Goal: Information Seeking & Learning: Learn about a topic

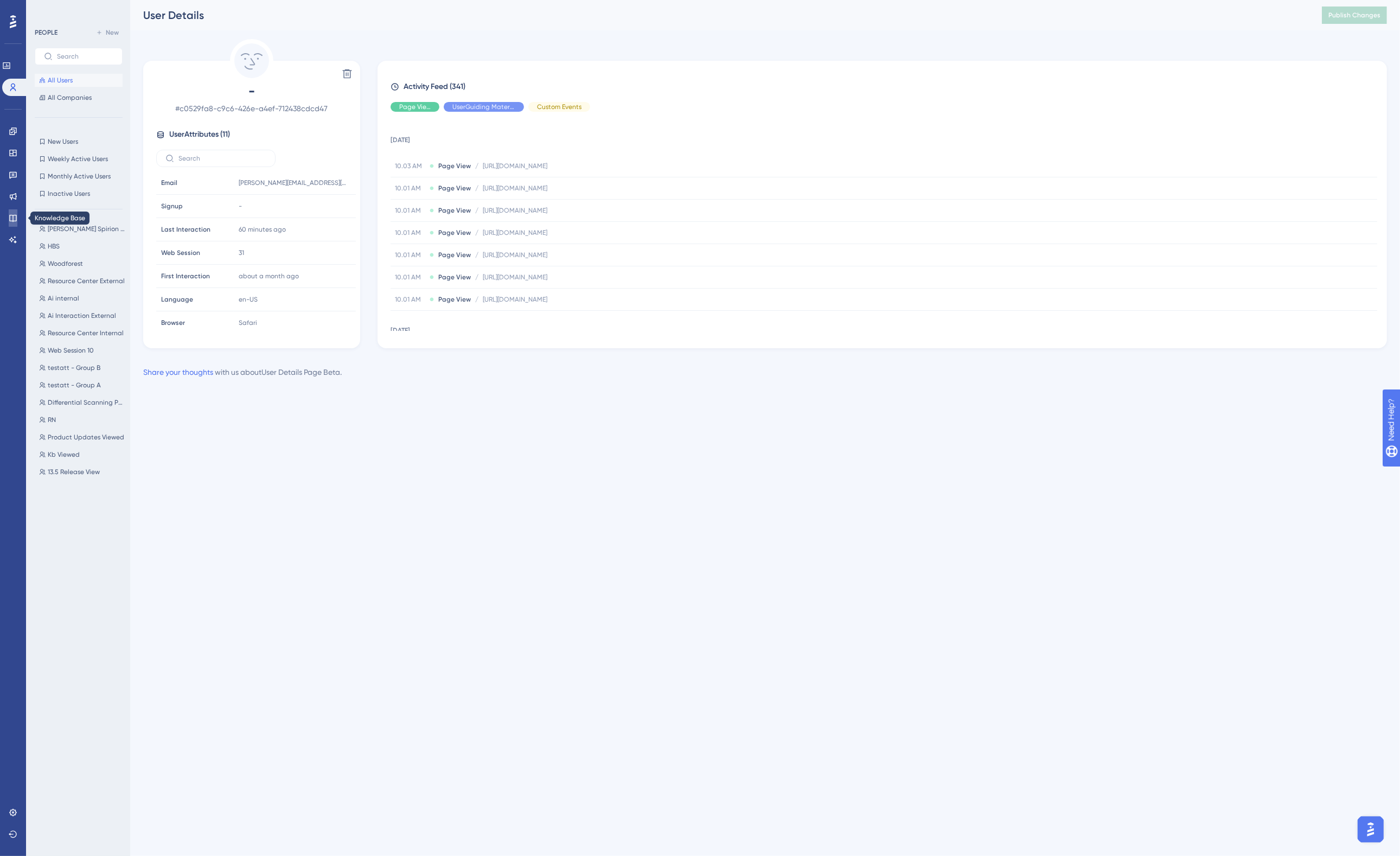
click at [12, 217] on icon at bounding box center [12, 218] width 7 height 7
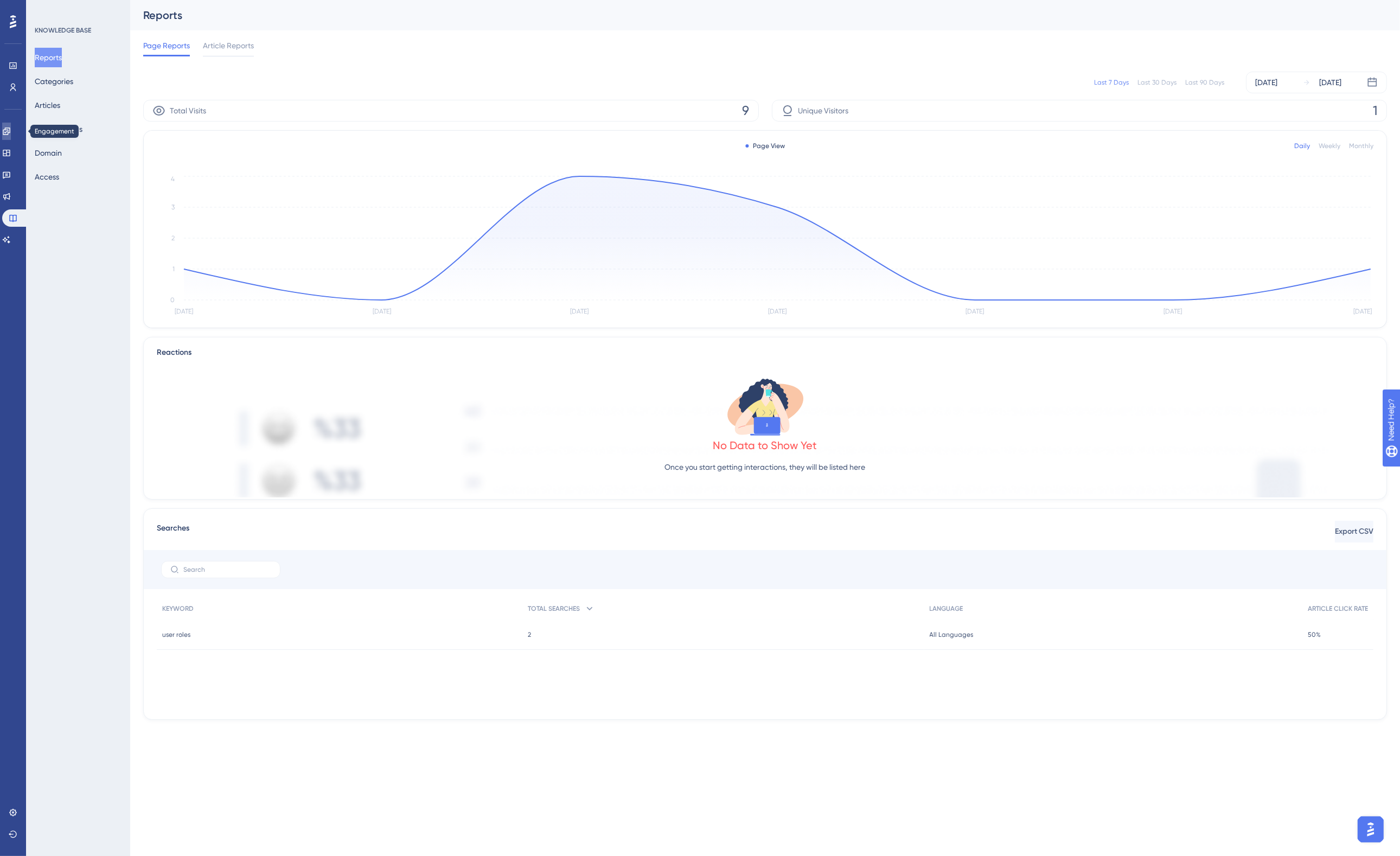
click at [11, 130] on icon at bounding box center [7, 131] width 9 height 9
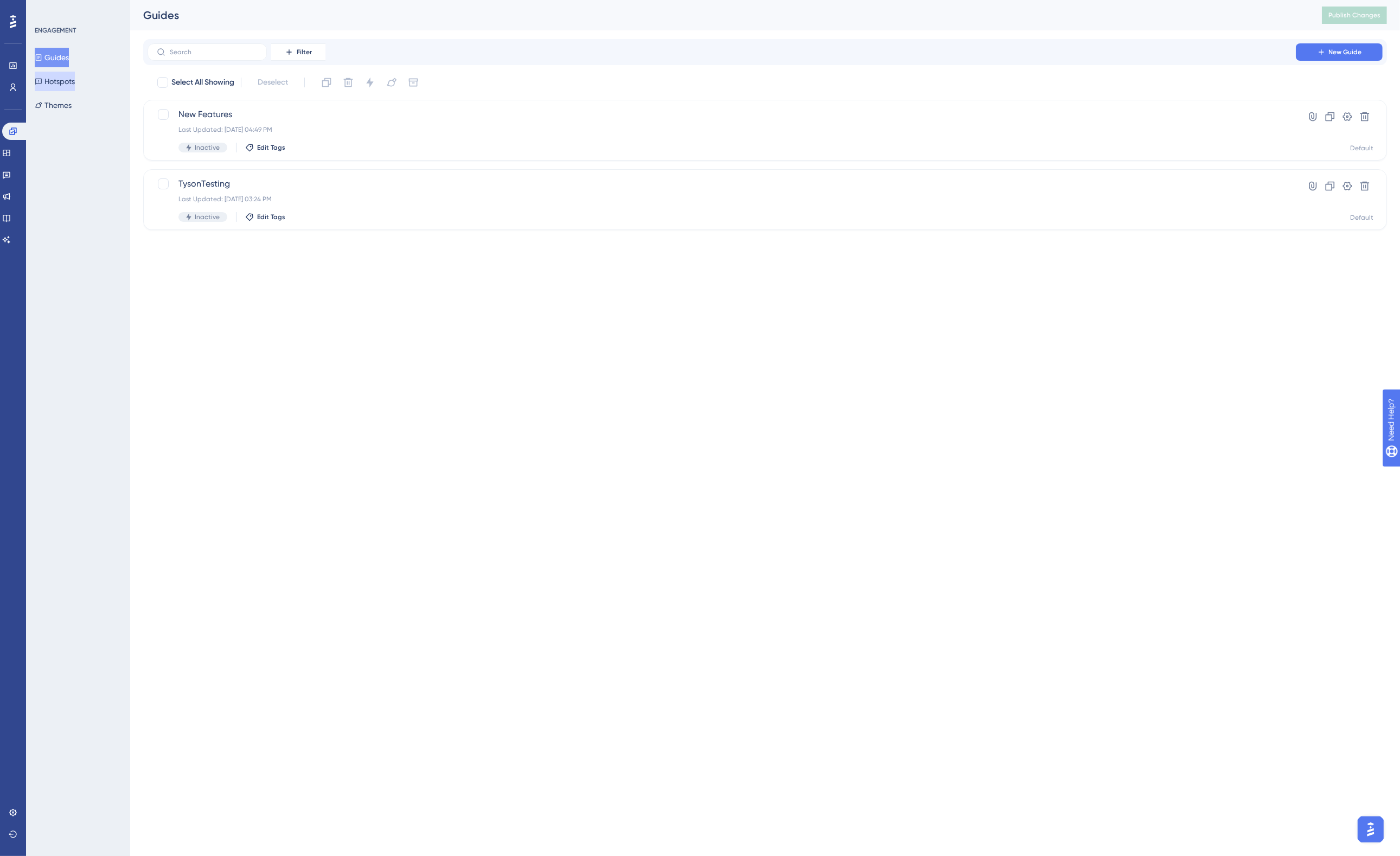
click at [52, 77] on button "Hotspots" at bounding box center [54, 81] width 40 height 19
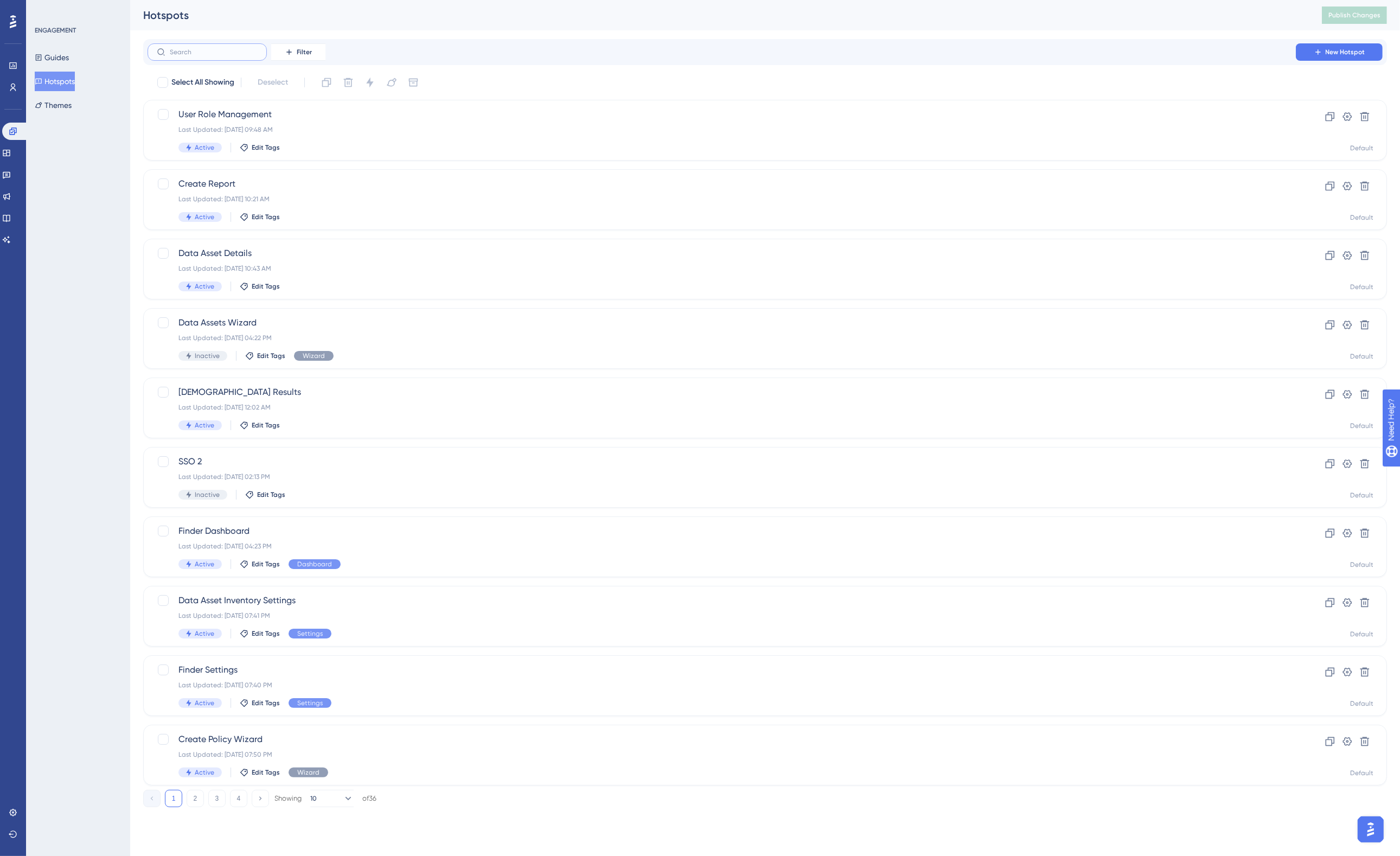
click at [219, 54] on input "text" at bounding box center [214, 51] width 88 height 7
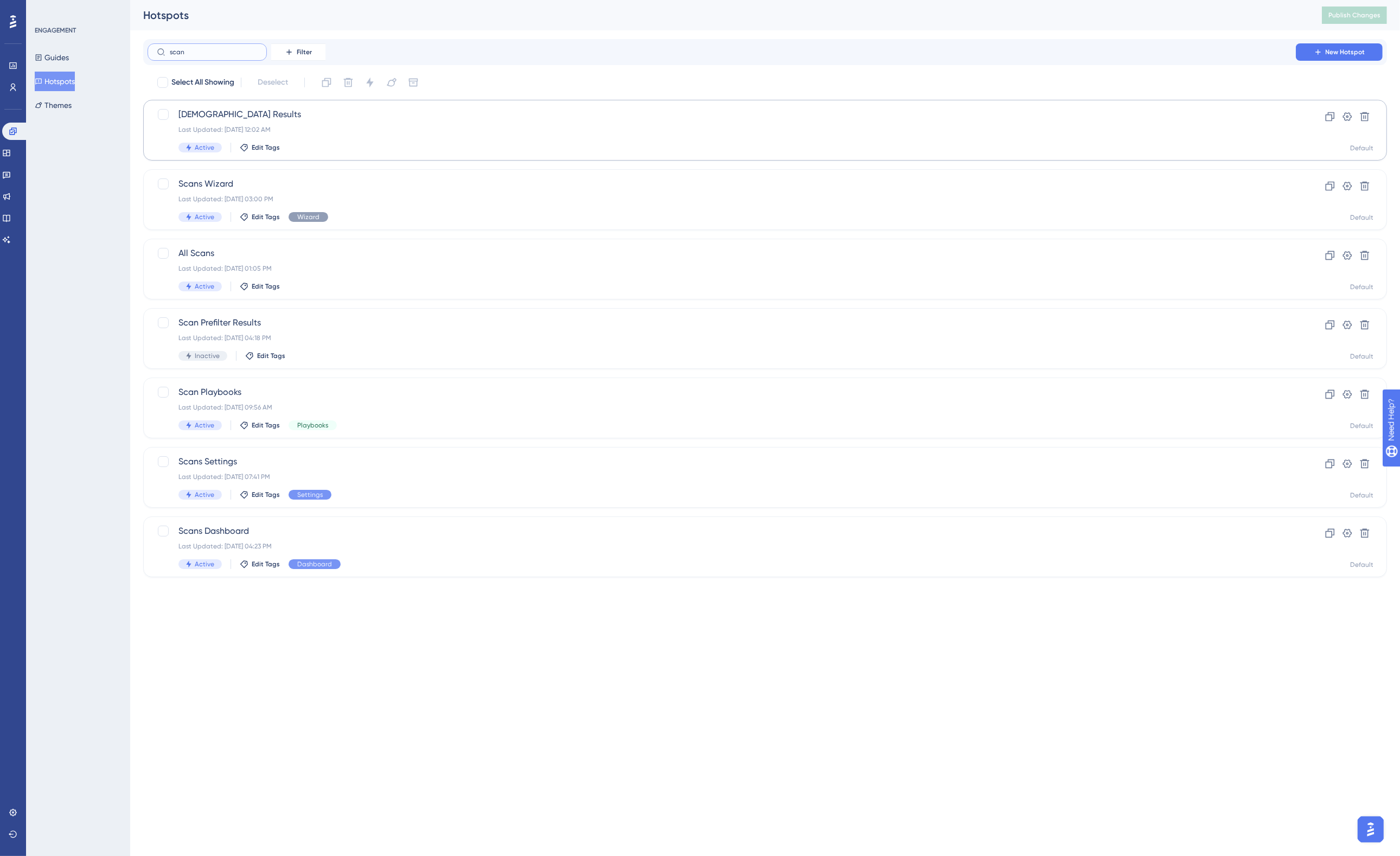
type input "scan"
click at [375, 115] on span "[DEMOGRAPHIC_DATA] Results" at bounding box center [722, 115] width 1086 height 13
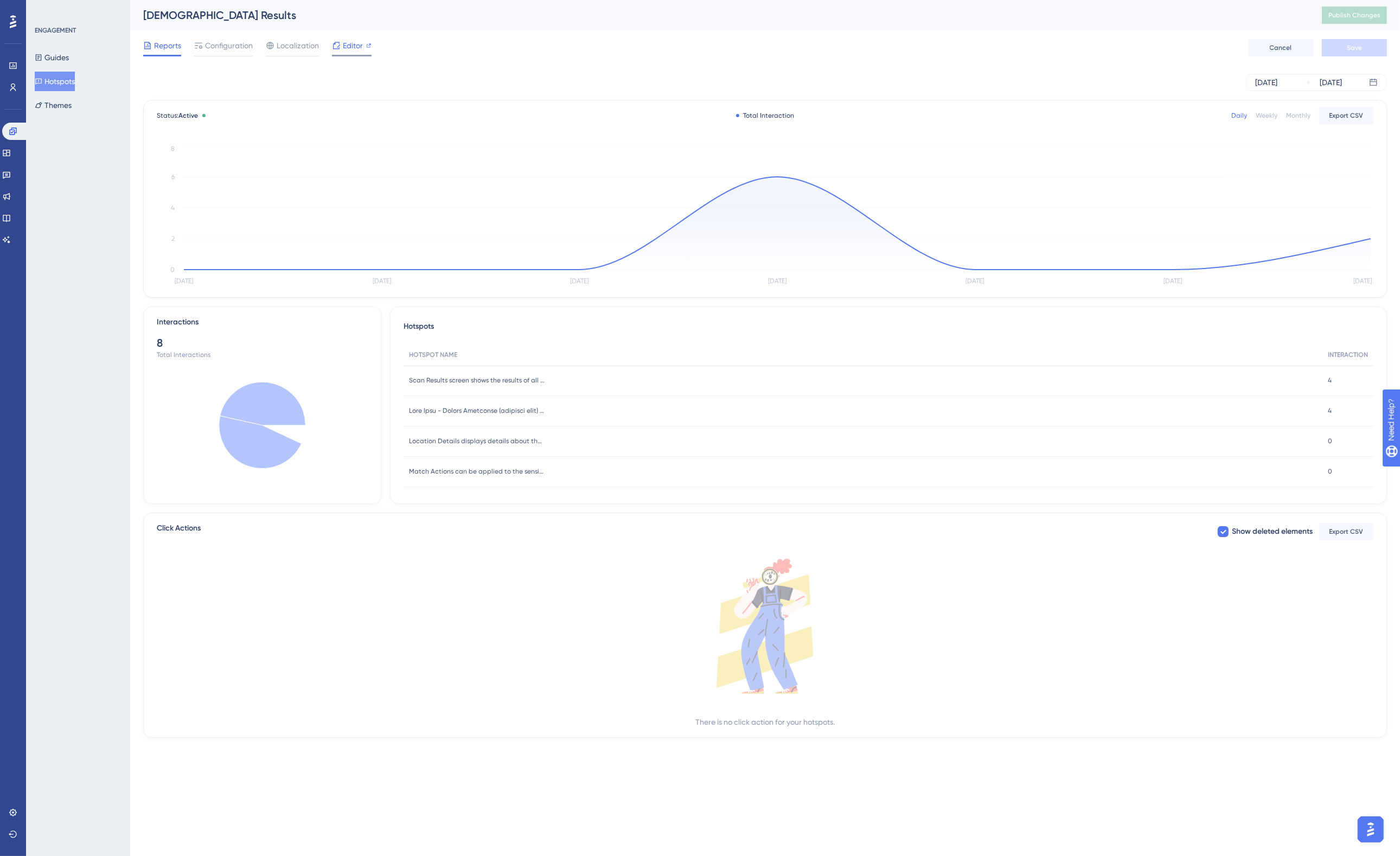
click at [346, 49] on span "Editor" at bounding box center [353, 45] width 20 height 13
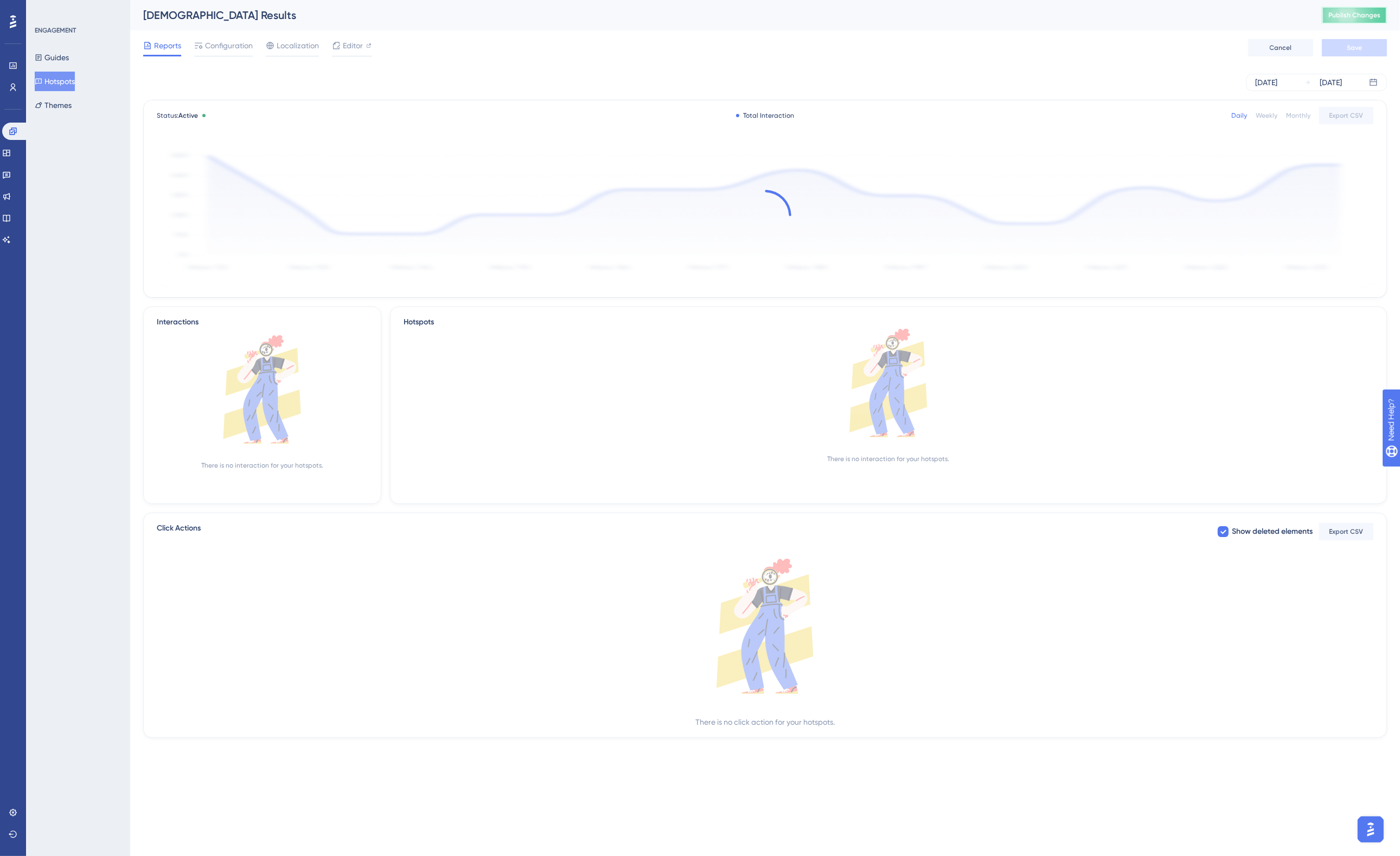
click at [1334, 9] on button "Publish Changes" at bounding box center [1354, 15] width 65 height 17
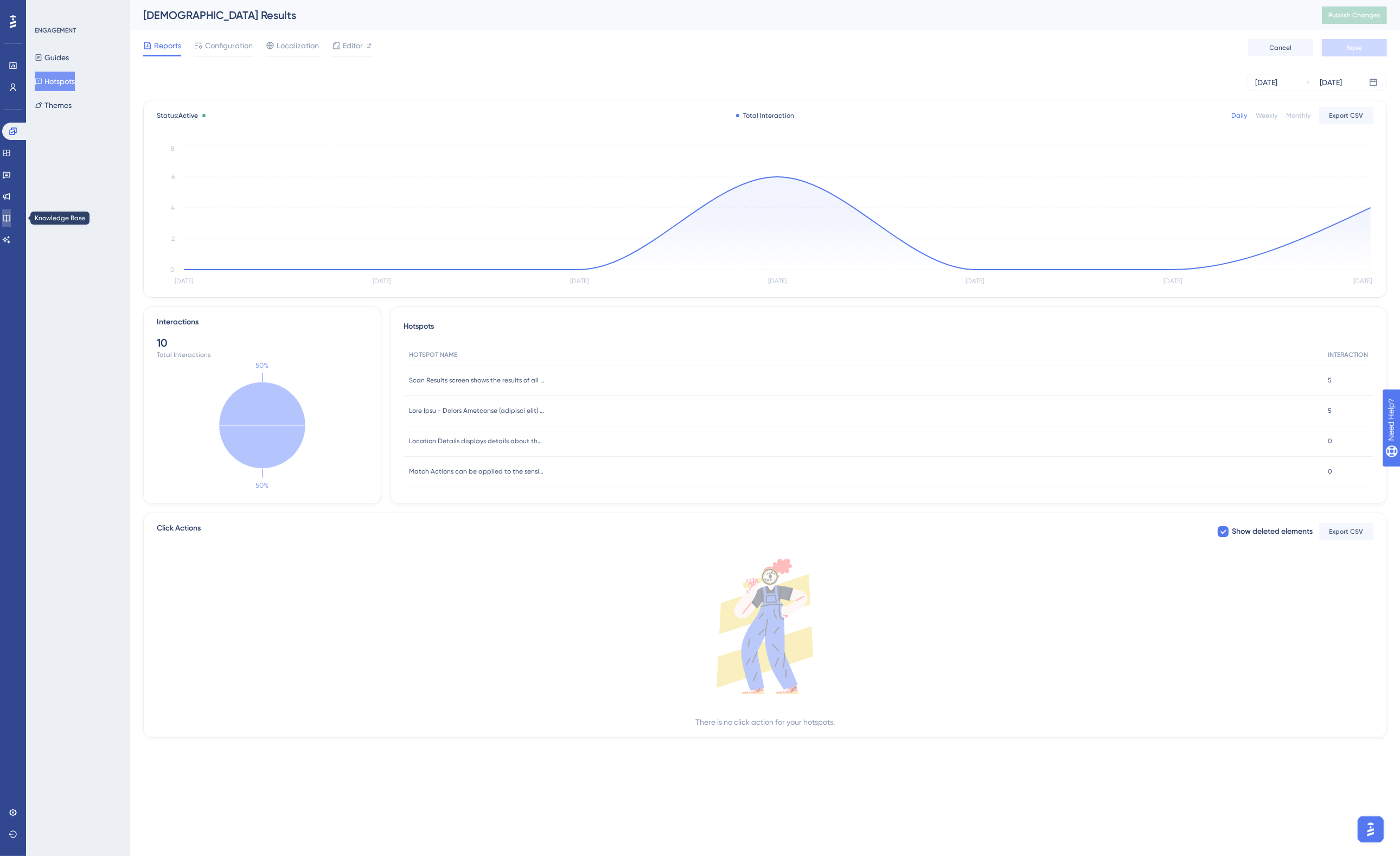
click at [11, 220] on icon at bounding box center [7, 218] width 9 height 9
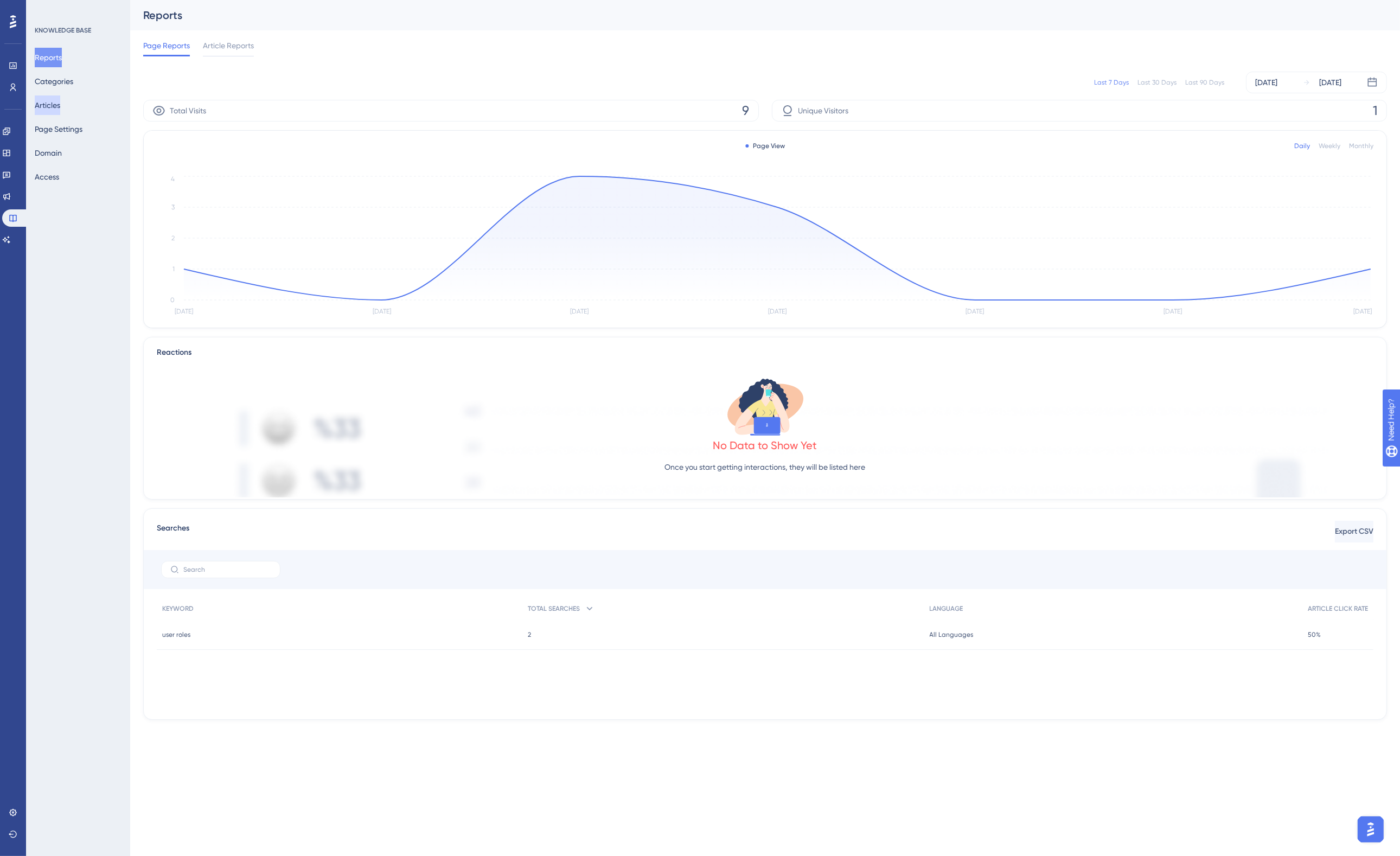
click at [60, 96] on button "Articles" at bounding box center [47, 106] width 25 height 19
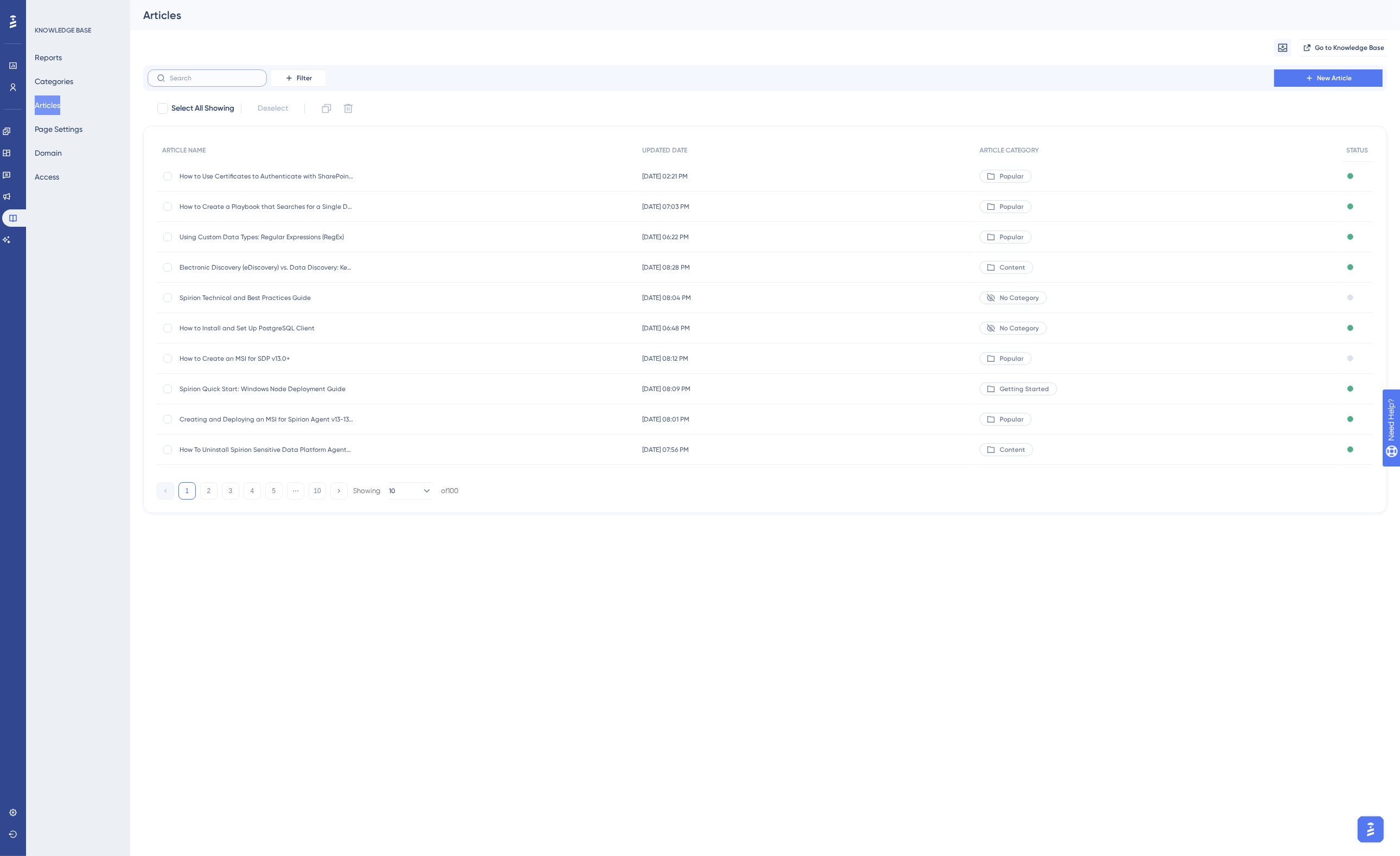
click at [219, 79] on input "text" at bounding box center [214, 77] width 88 height 7
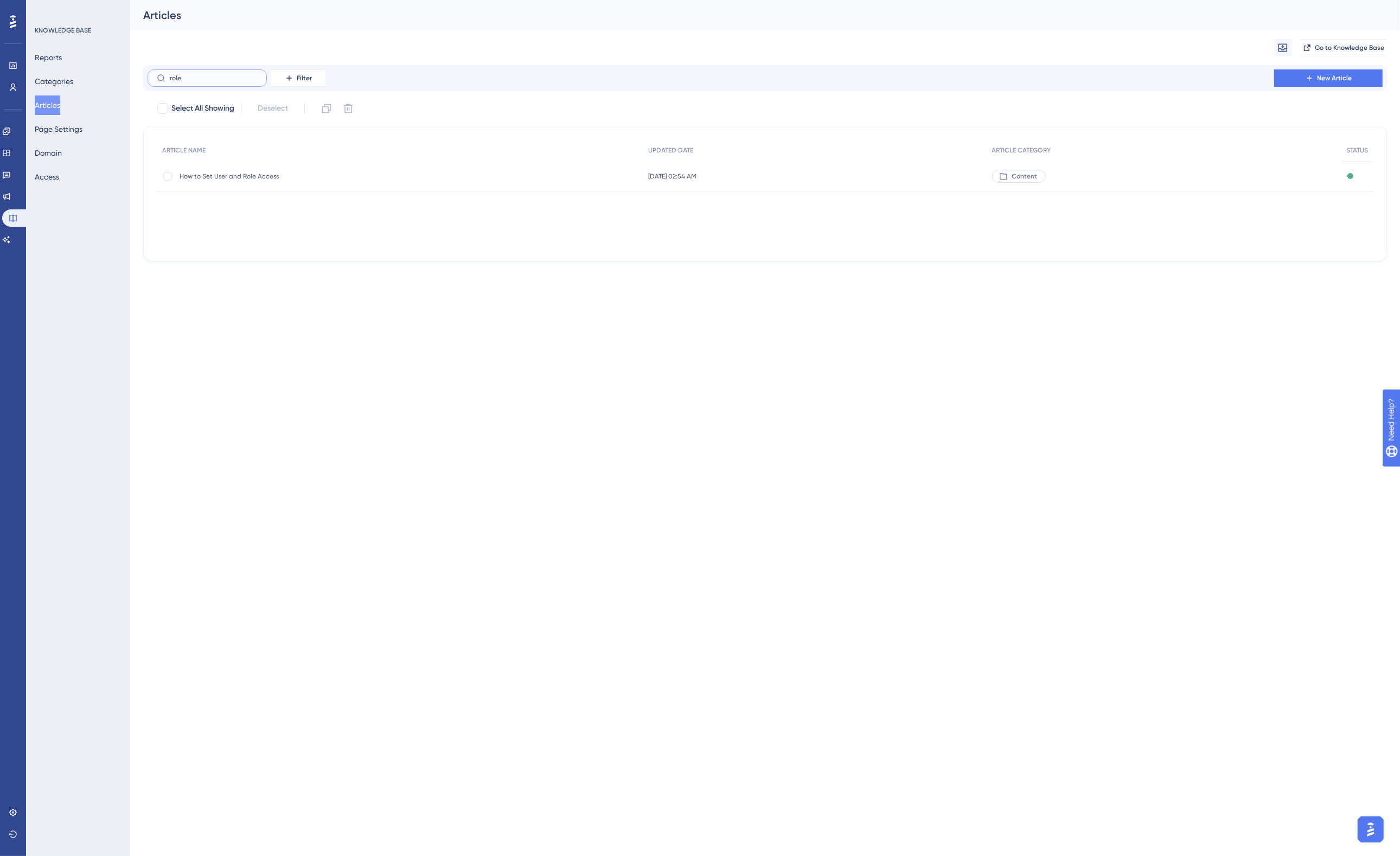
type input "role"
click at [259, 176] on span "How to Set User and Role Access" at bounding box center [267, 176] width 174 height 9
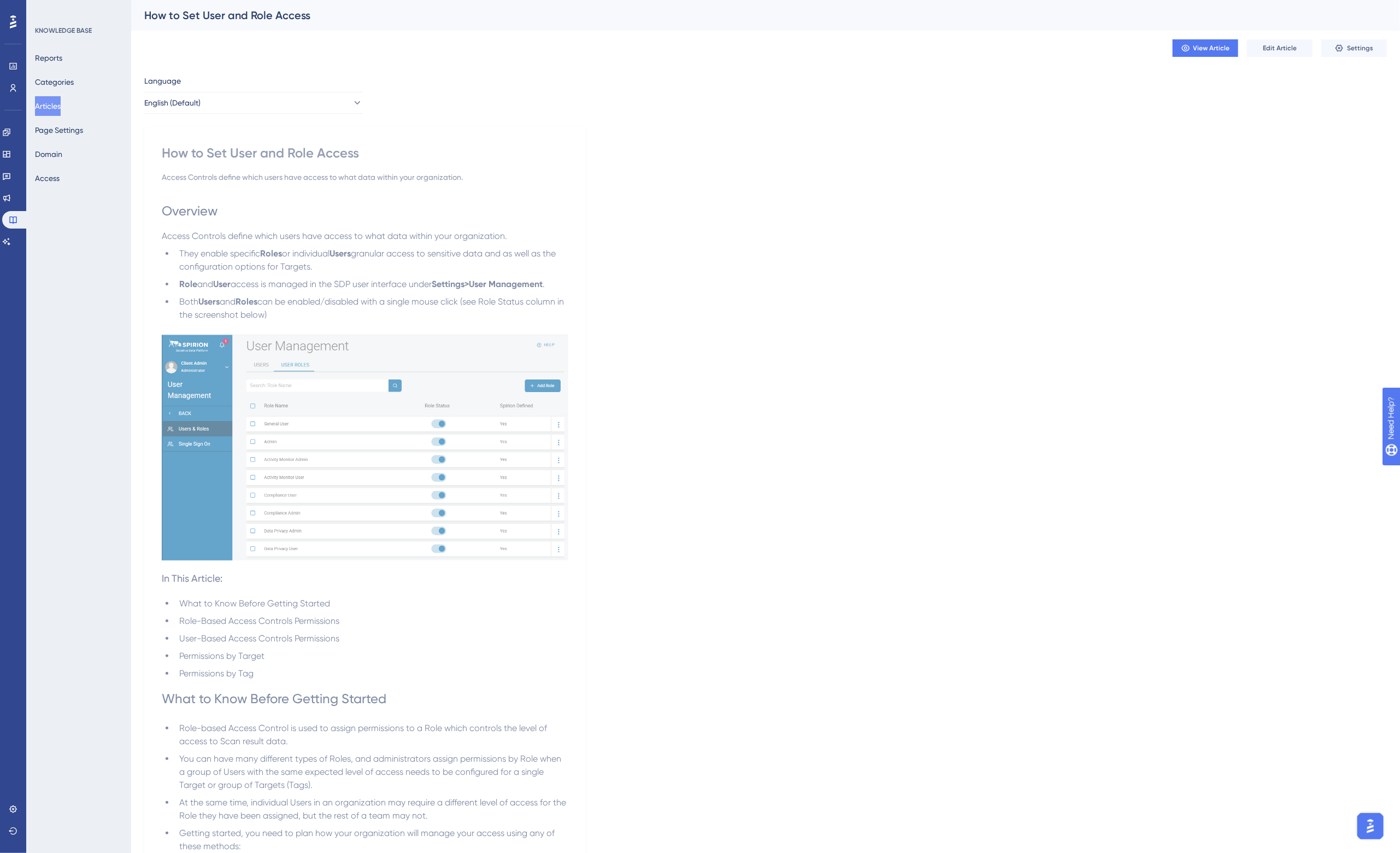
click at [431, 282] on span "access is managed in the SDP user interface under" at bounding box center [332, 283] width 201 height 11
click at [1272, 42] on button "Edit Article" at bounding box center [1280, 47] width 65 height 17
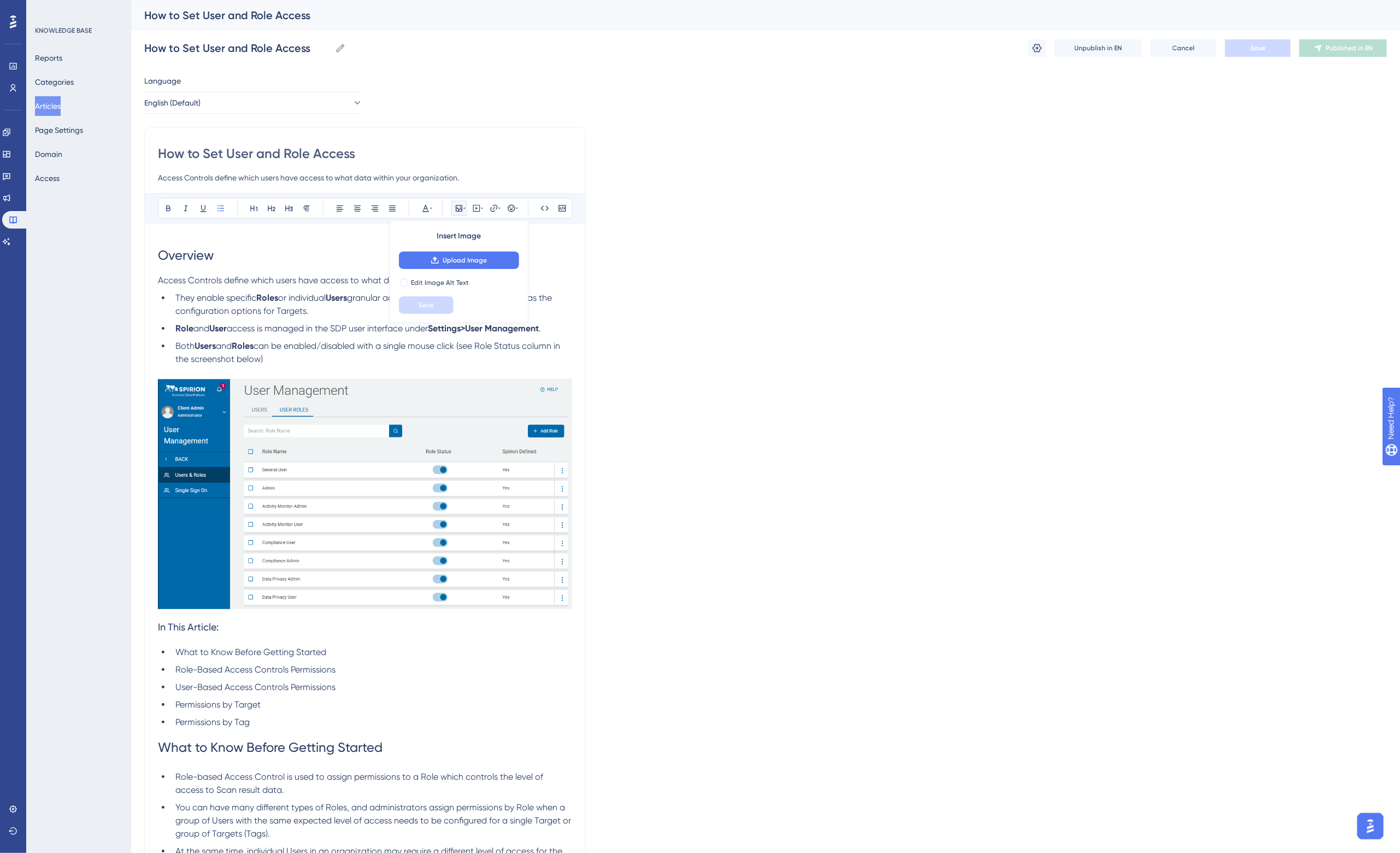
click at [296, 324] on span "access is managed in the SDP user interface under" at bounding box center [327, 328] width 201 height 11
click at [55, 108] on button "Articles" at bounding box center [47, 106] width 25 height 20
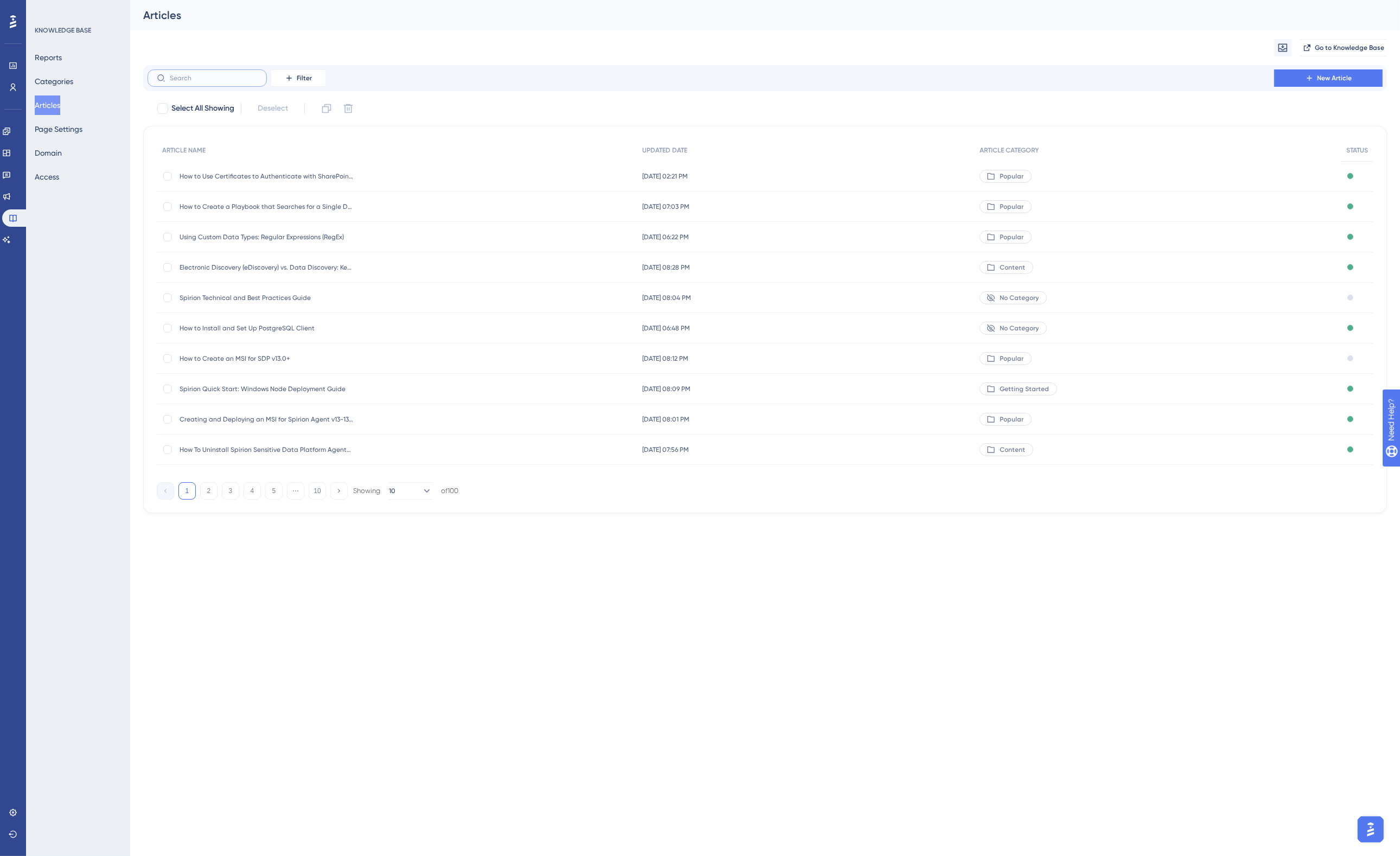
click at [197, 77] on input "text" at bounding box center [214, 77] width 88 height 7
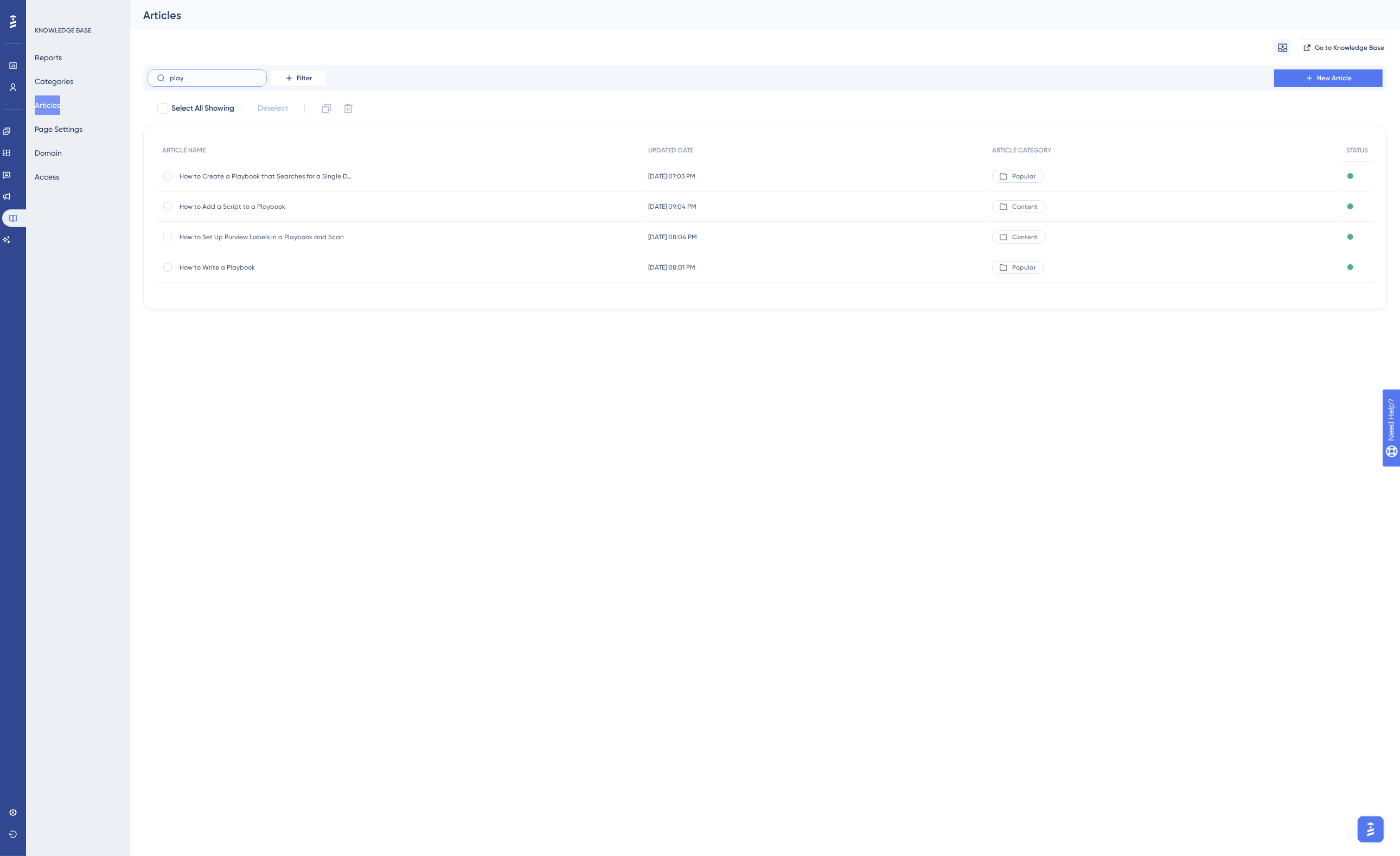
type input "play"
click at [261, 267] on span "How to Write a Playbook" at bounding box center [267, 267] width 174 height 9
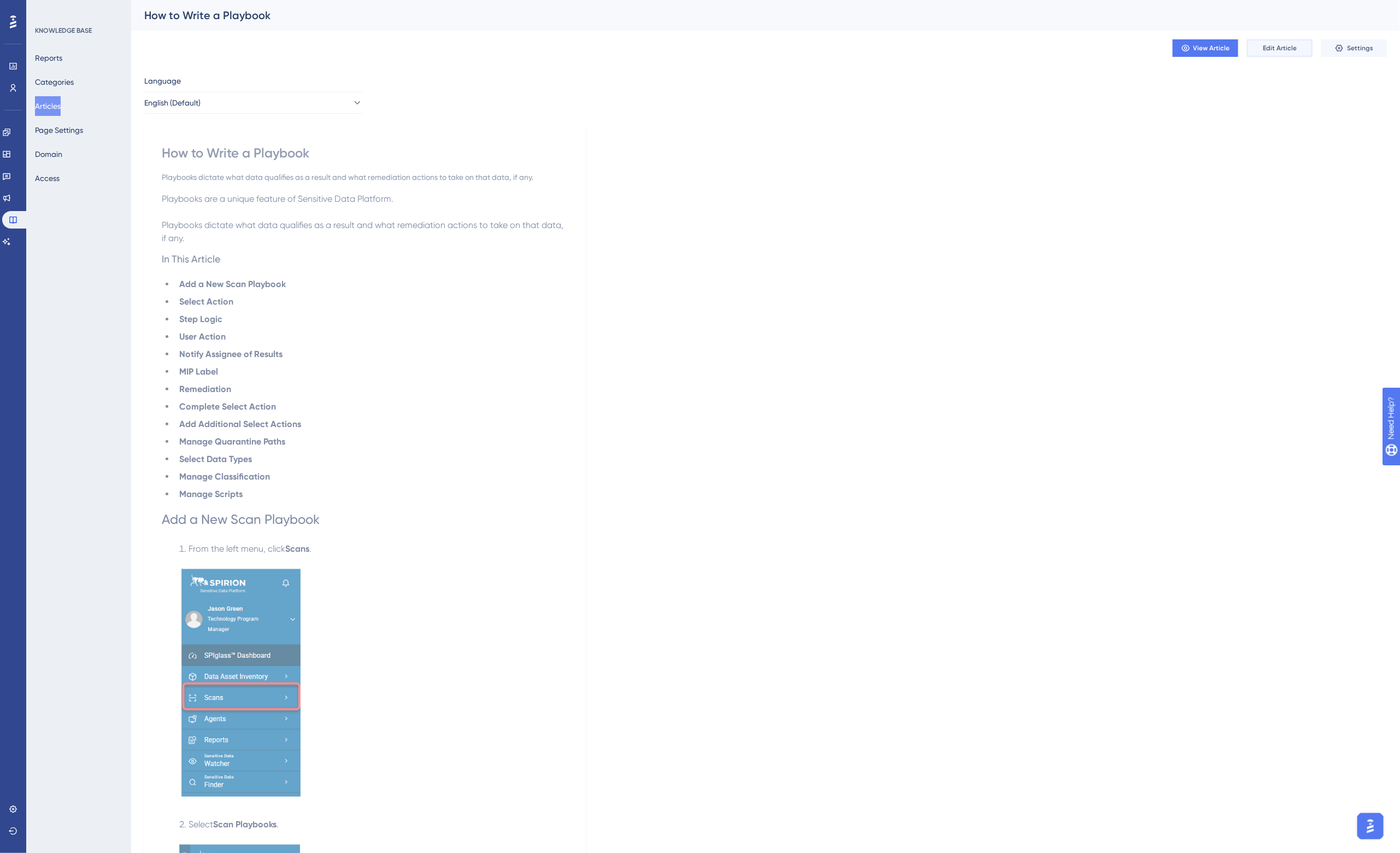
click at [1274, 48] on span "Edit Article" at bounding box center [1280, 47] width 34 height 9
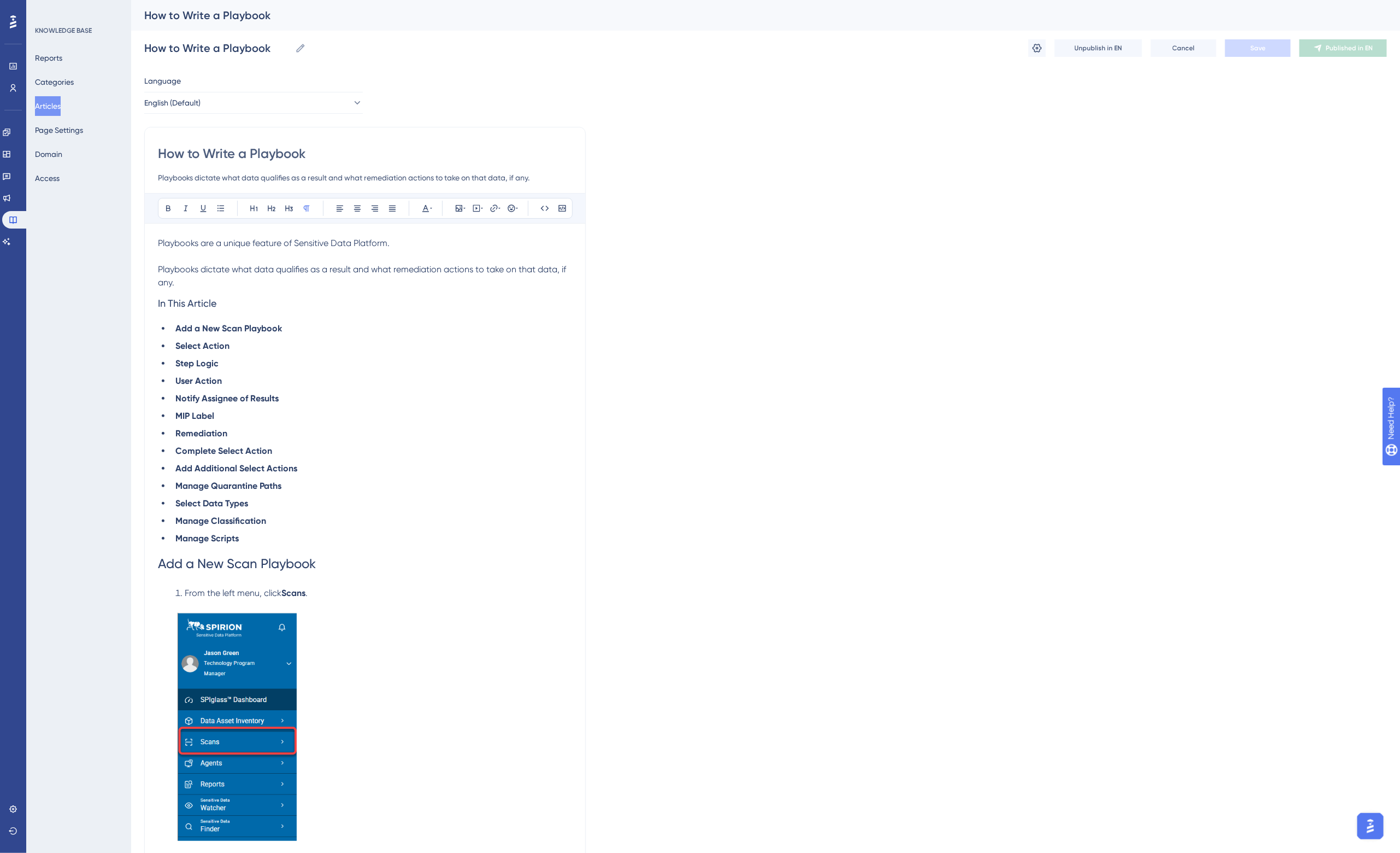
click at [167, 241] on span "Playbooks are a unique feature of Sensitive Data Platform." at bounding box center [273, 242] width 232 height 11
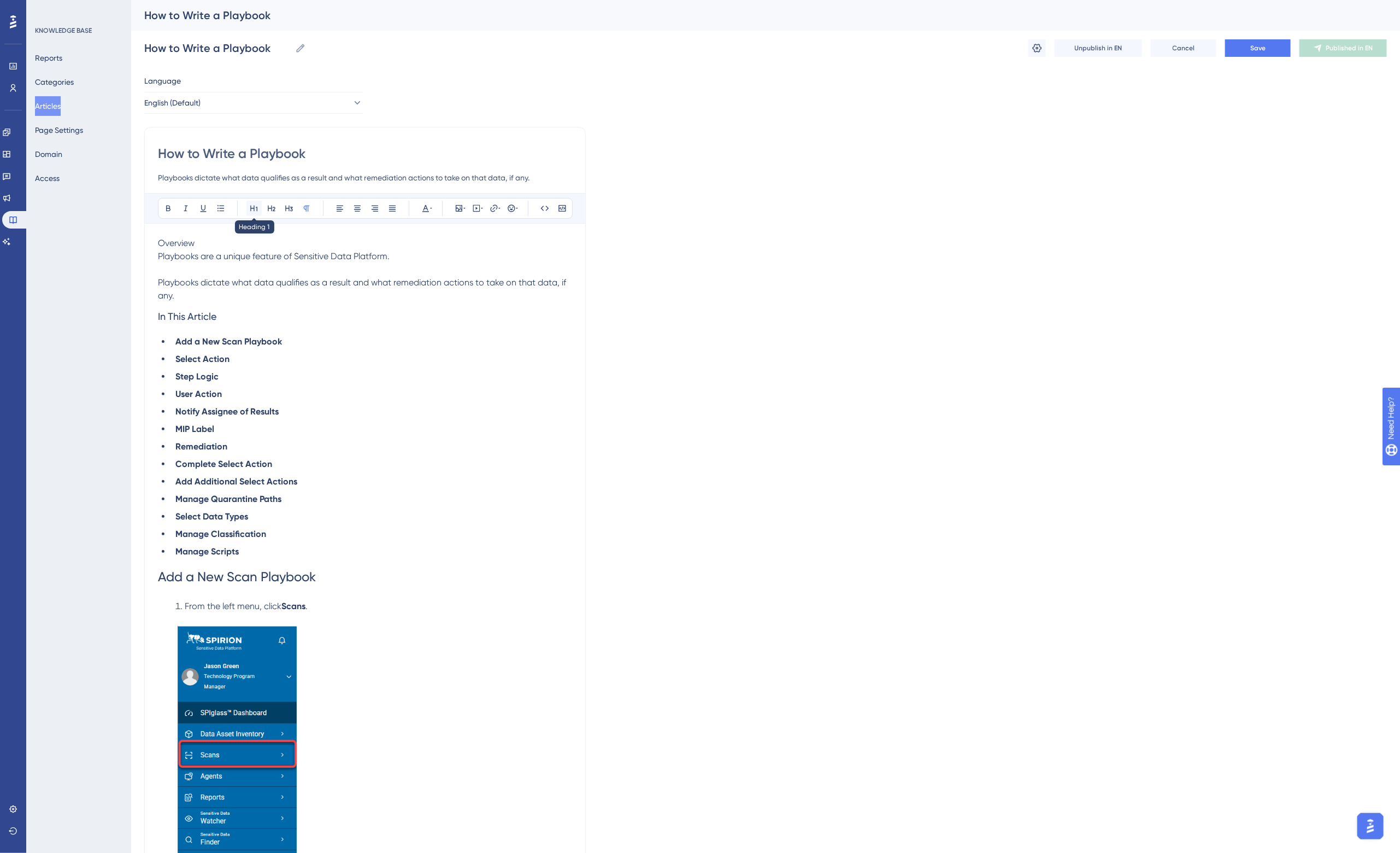
click at [247, 208] on button at bounding box center [254, 208] width 16 height 16
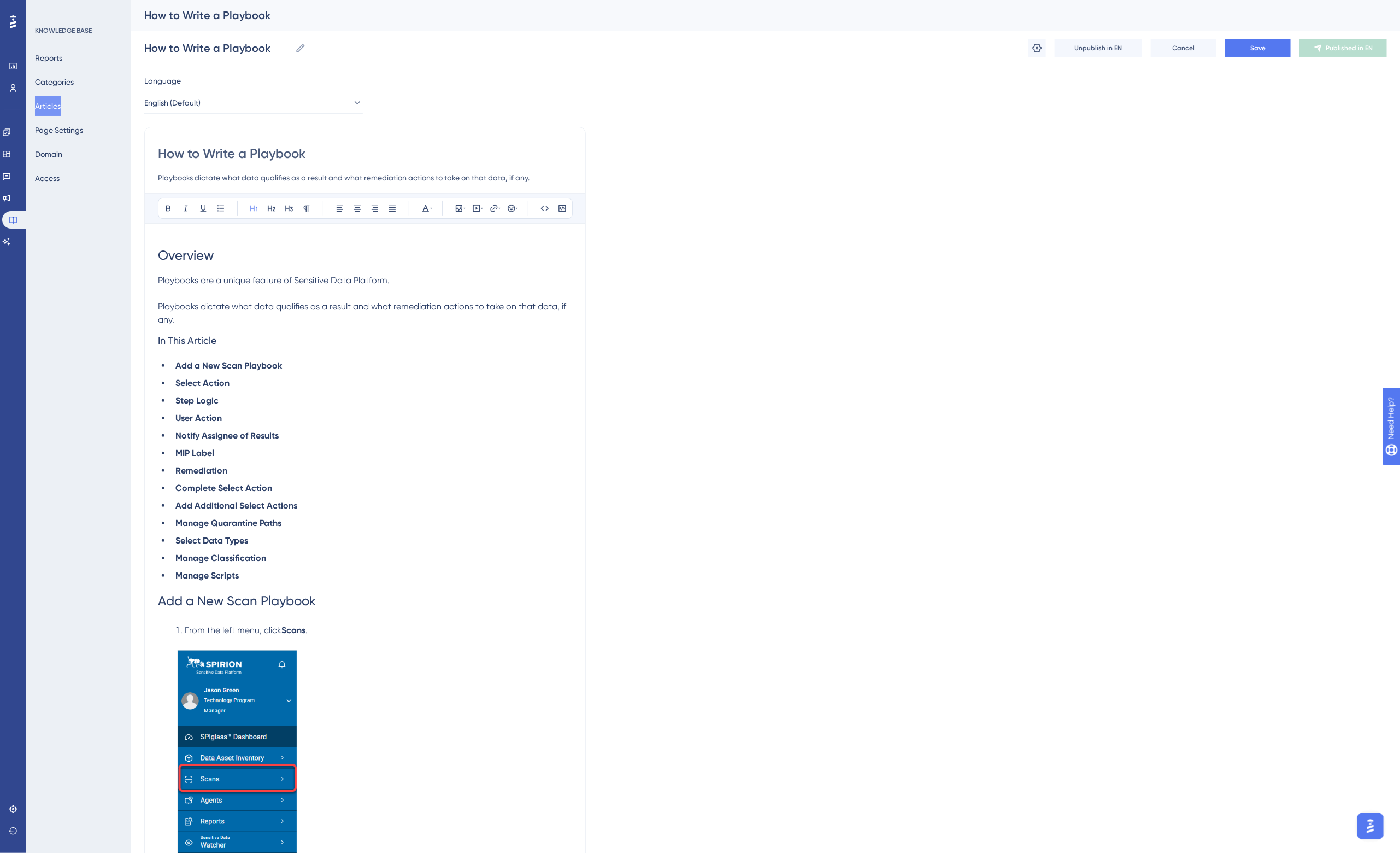
click at [254, 291] on p at bounding box center [365, 294] width 414 height 13
click at [353, 307] on span "Playbooks dictate what data qualifies as a result and what remediation actions …" at bounding box center [363, 313] width 410 height 24
click at [475, 309] on span "Playbooks dictate what data qualifies as a sensitive scan result and what remed…" at bounding box center [360, 313] width 405 height 24
click at [353, 371] on li "Add a New Scan Playbook" at bounding box center [372, 366] width 401 height 13
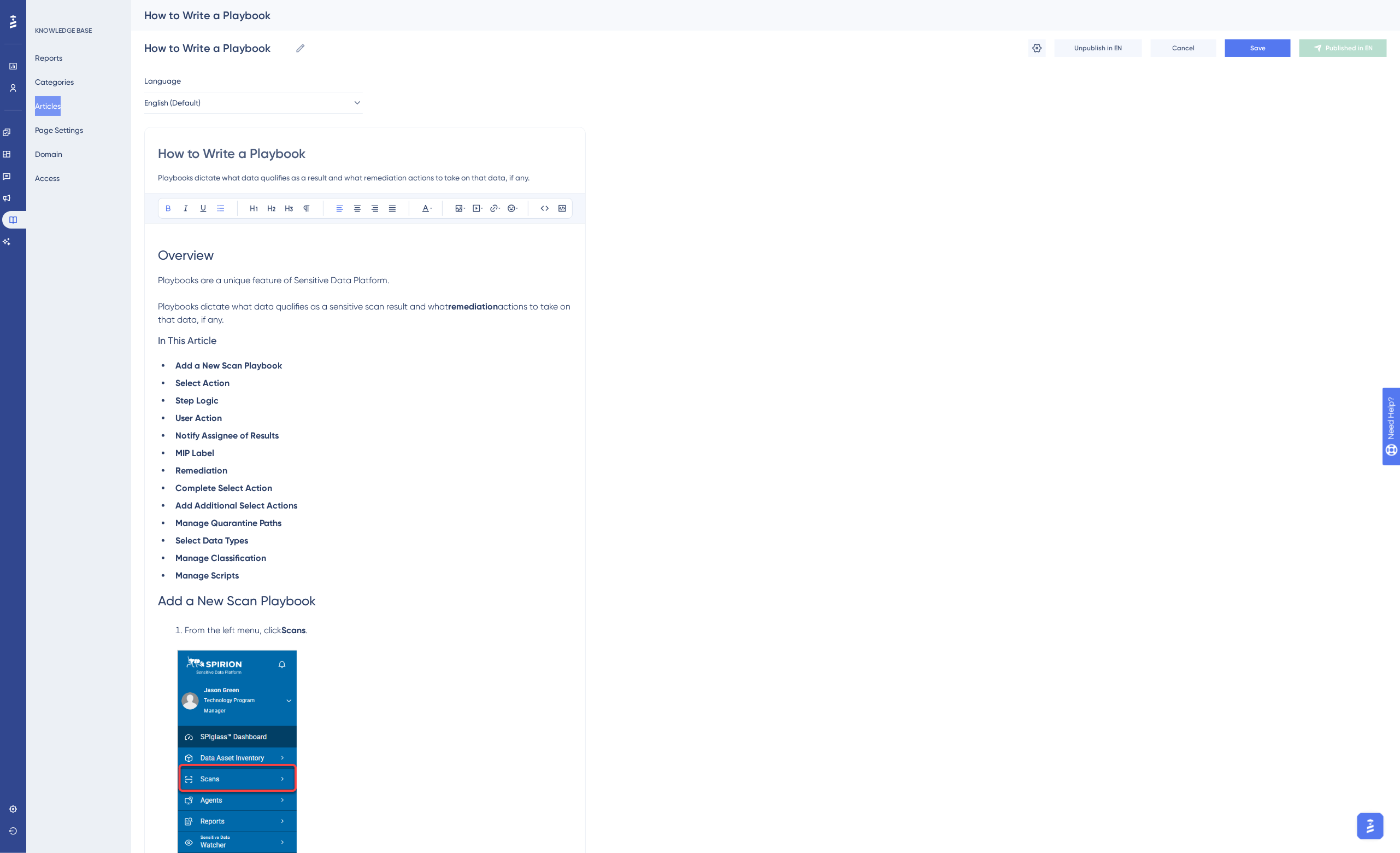
click at [176, 366] on strong "Add a New Scan Playbook" at bounding box center [228, 365] width 106 height 11
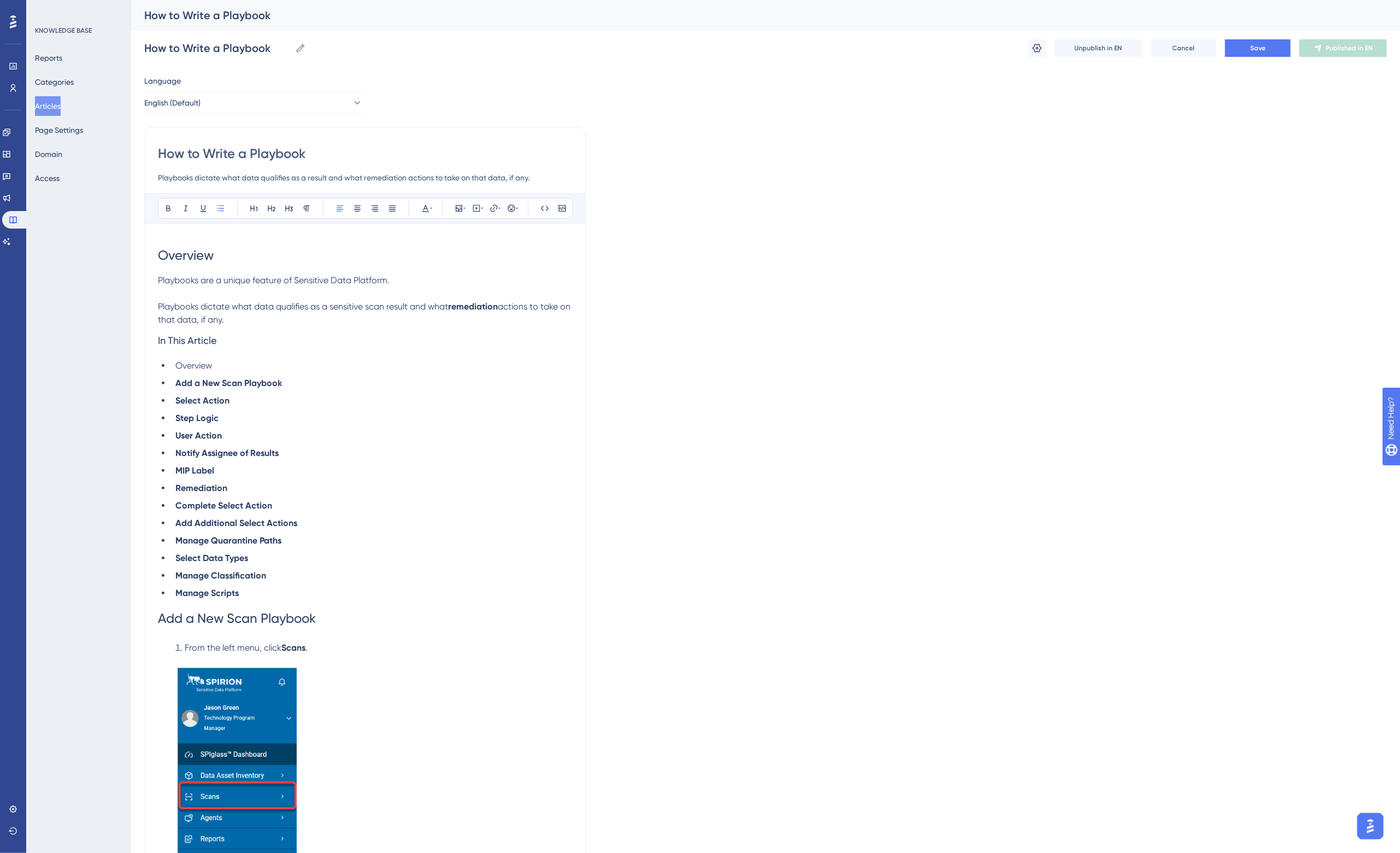
click at [245, 323] on p "Playbooks dictate what data qualifies as a sensitive scan result and what remed…" at bounding box center [365, 314] width 414 height 26
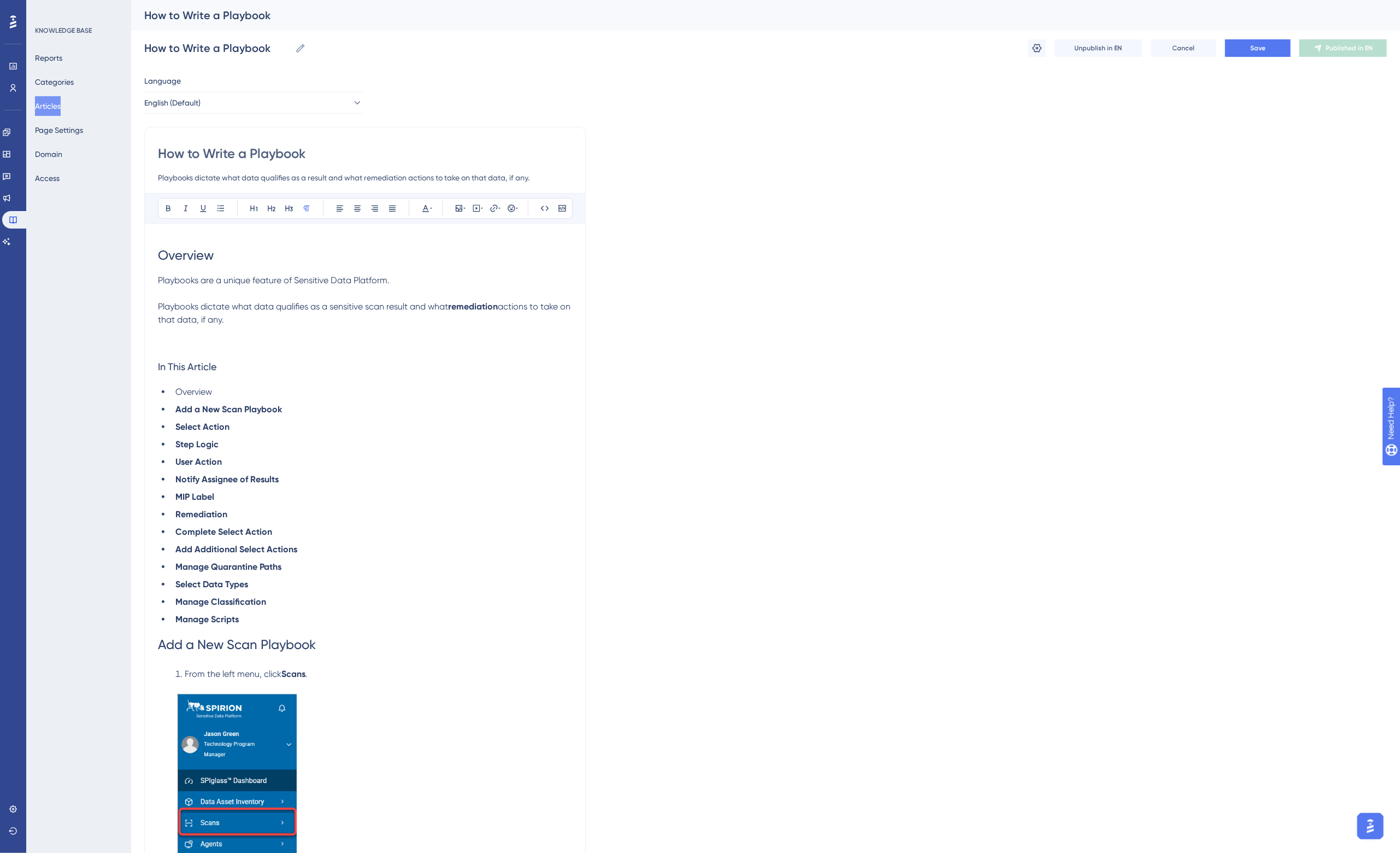
click at [246, 323] on p "Playbooks dictate what data qualifies as a sensitive scan result and what remed…" at bounding box center [365, 314] width 414 height 26
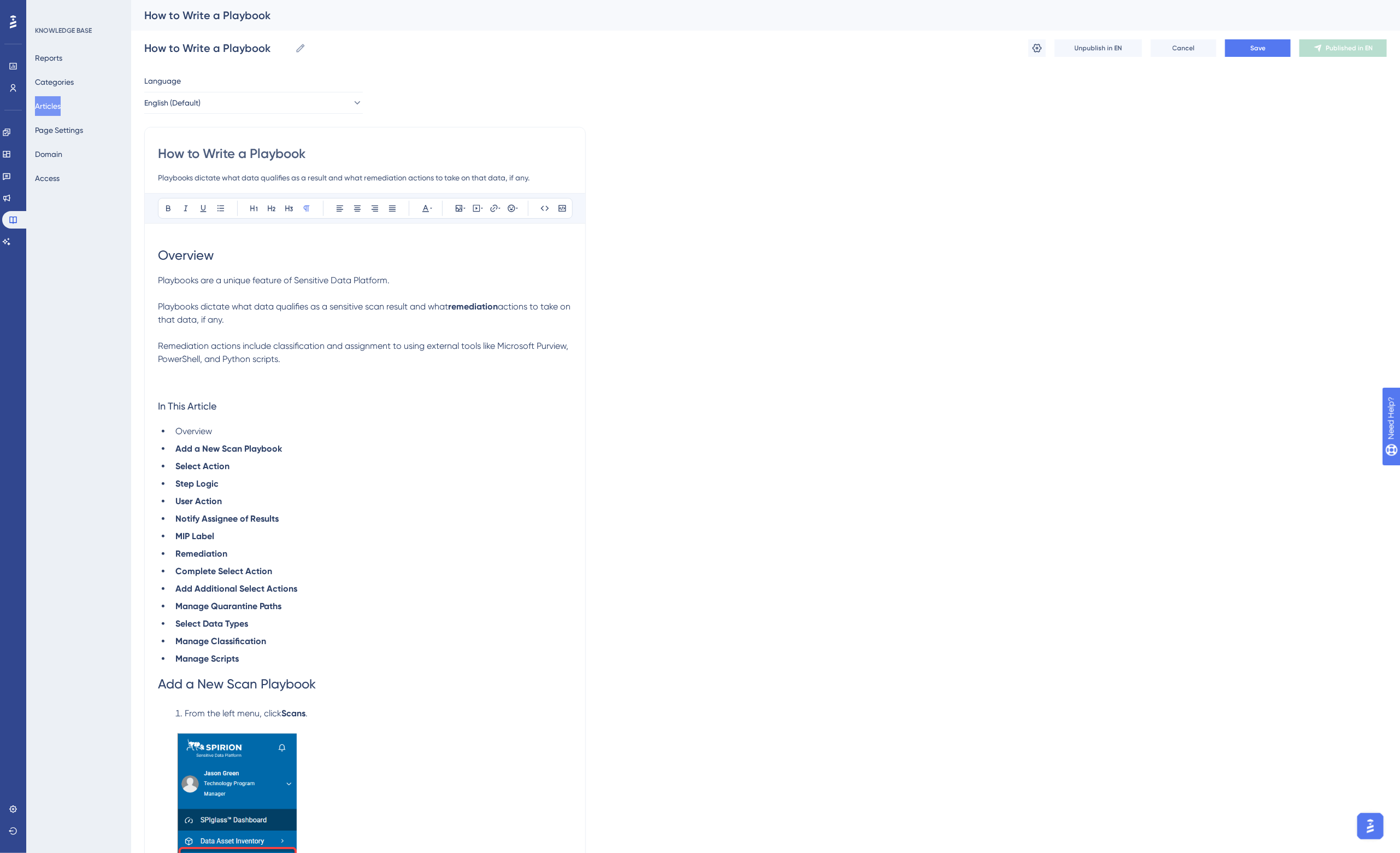
click at [392, 349] on span "Remediation actions include classification and assignment to using external too…" at bounding box center [364, 352] width 413 height 24
click at [333, 363] on p "Remediation actions range from classification and assignment to using external …" at bounding box center [365, 353] width 414 height 26
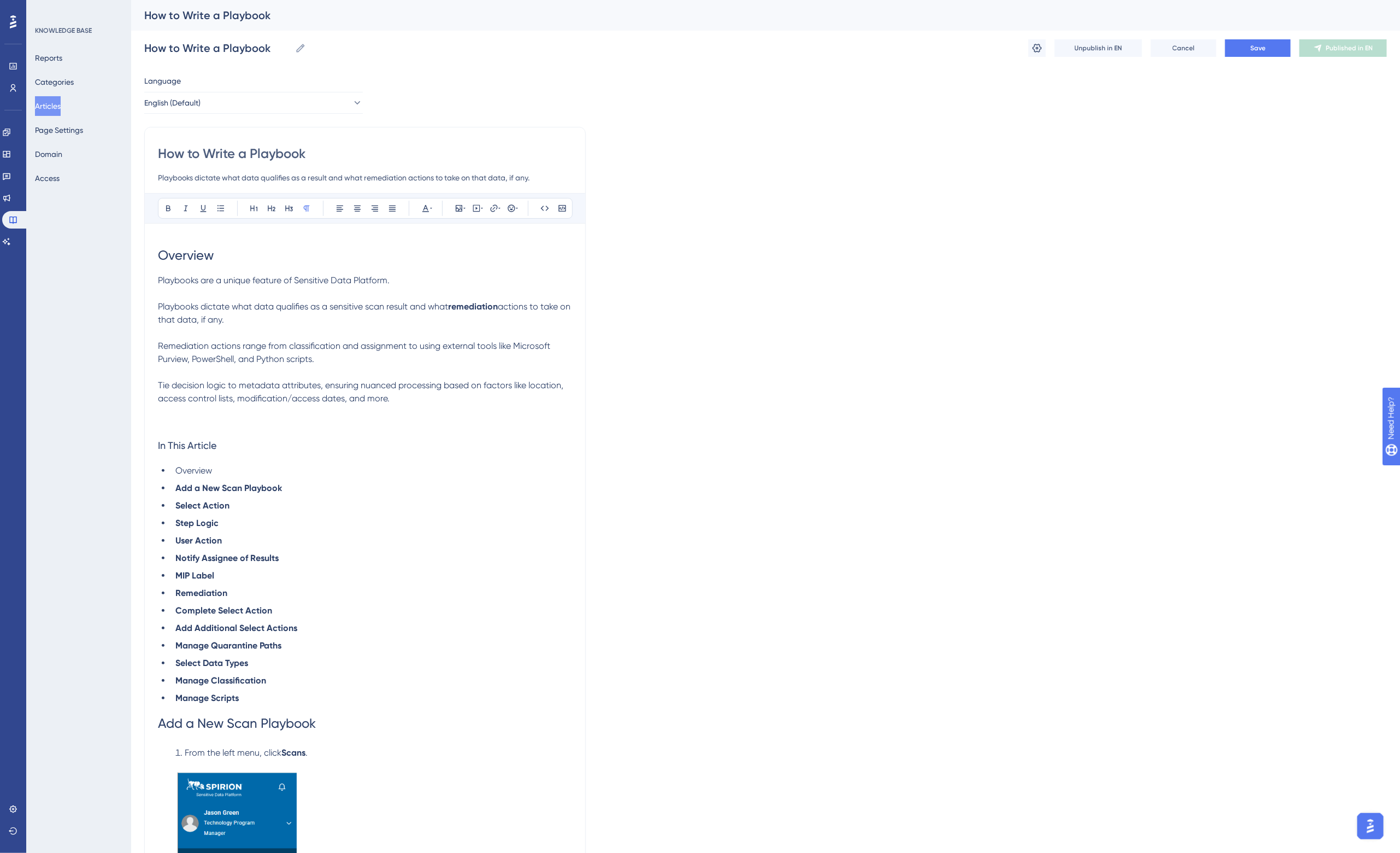
click at [160, 386] on span "Tie decision logic to metadata attributes, ensuring nuanced processing based on…" at bounding box center [362, 391] width 408 height 24
drag, startPoint x: 880, startPoint y: 645, endPoint x: 856, endPoint y: 639, distance: 24.7
click at [345, 362] on p "Remediation actions range from classification and assignment to using external …" at bounding box center [365, 353] width 414 height 26
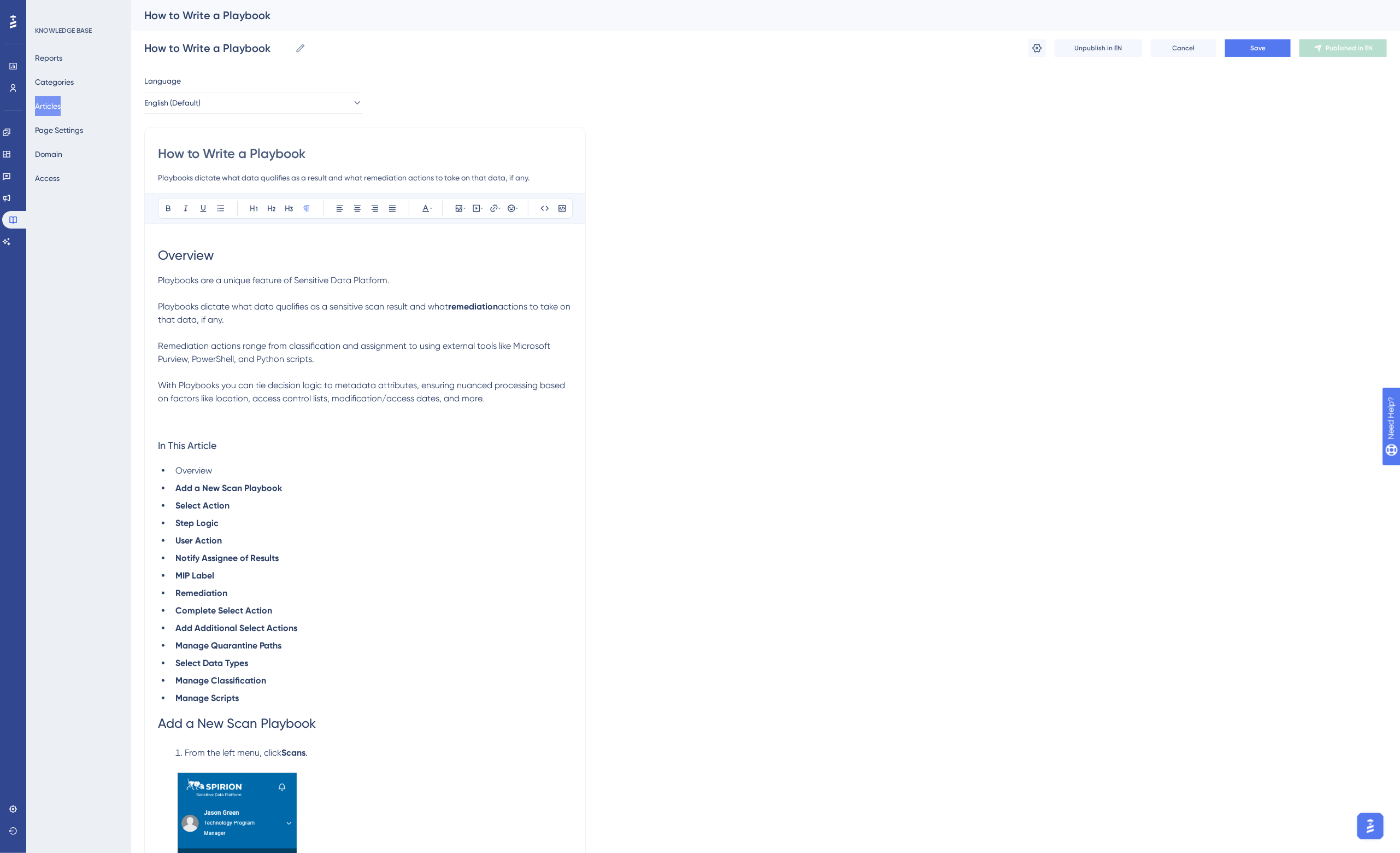
click at [459, 417] on p at bounding box center [365, 412] width 414 height 13
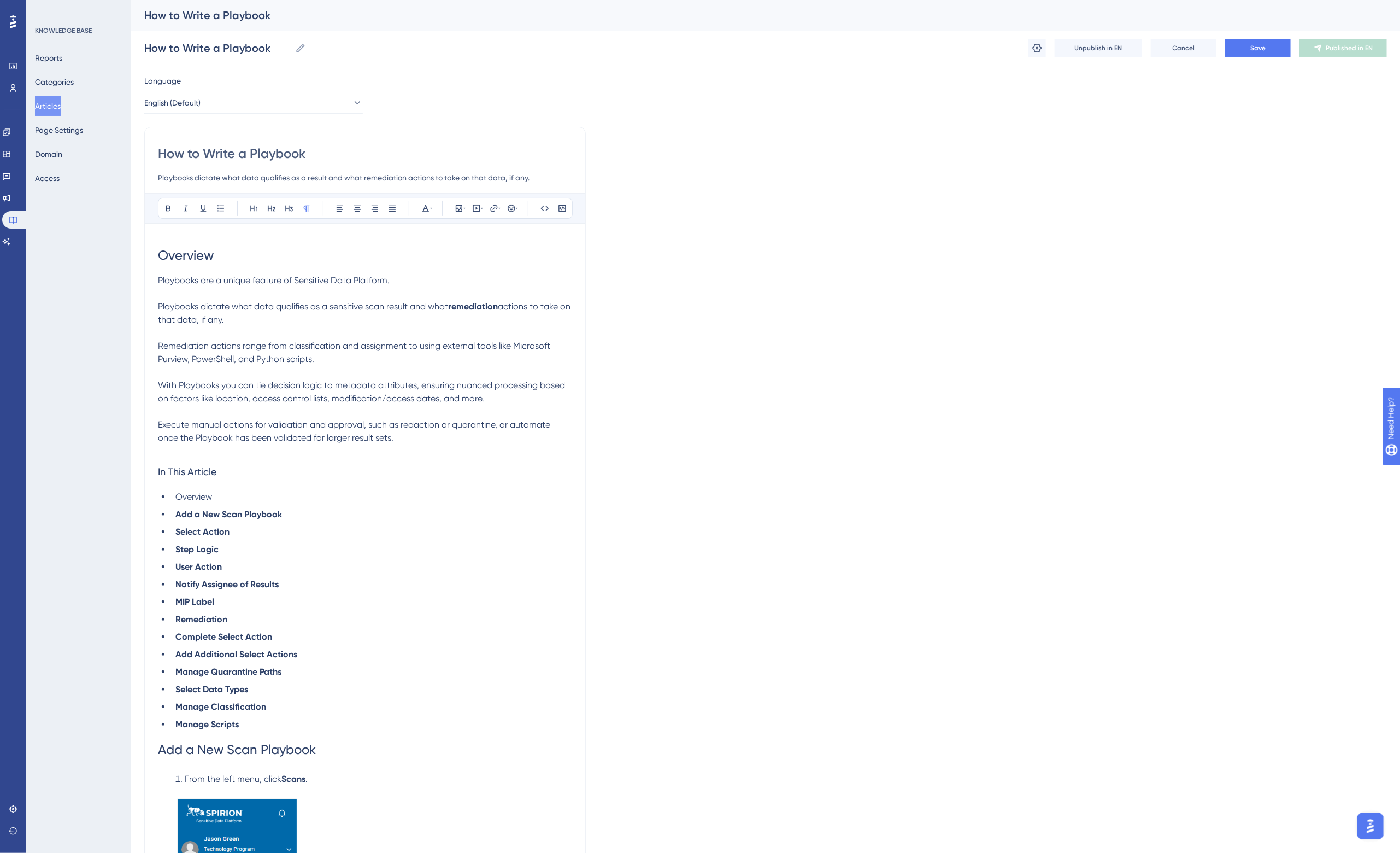
click at [159, 425] on span "Execute manual actions for validation and approval, such as redaction or quaran…" at bounding box center [355, 431] width 395 height 24
click at [523, 422] on span "Playbooks enable you to execute manual actions for validation and approval, suc…" at bounding box center [355, 431] width 395 height 24
click at [177, 437] on span "or quarantine, or automate once the Playbook has been validated for larger resu…" at bounding box center [354, 431] width 391 height 24
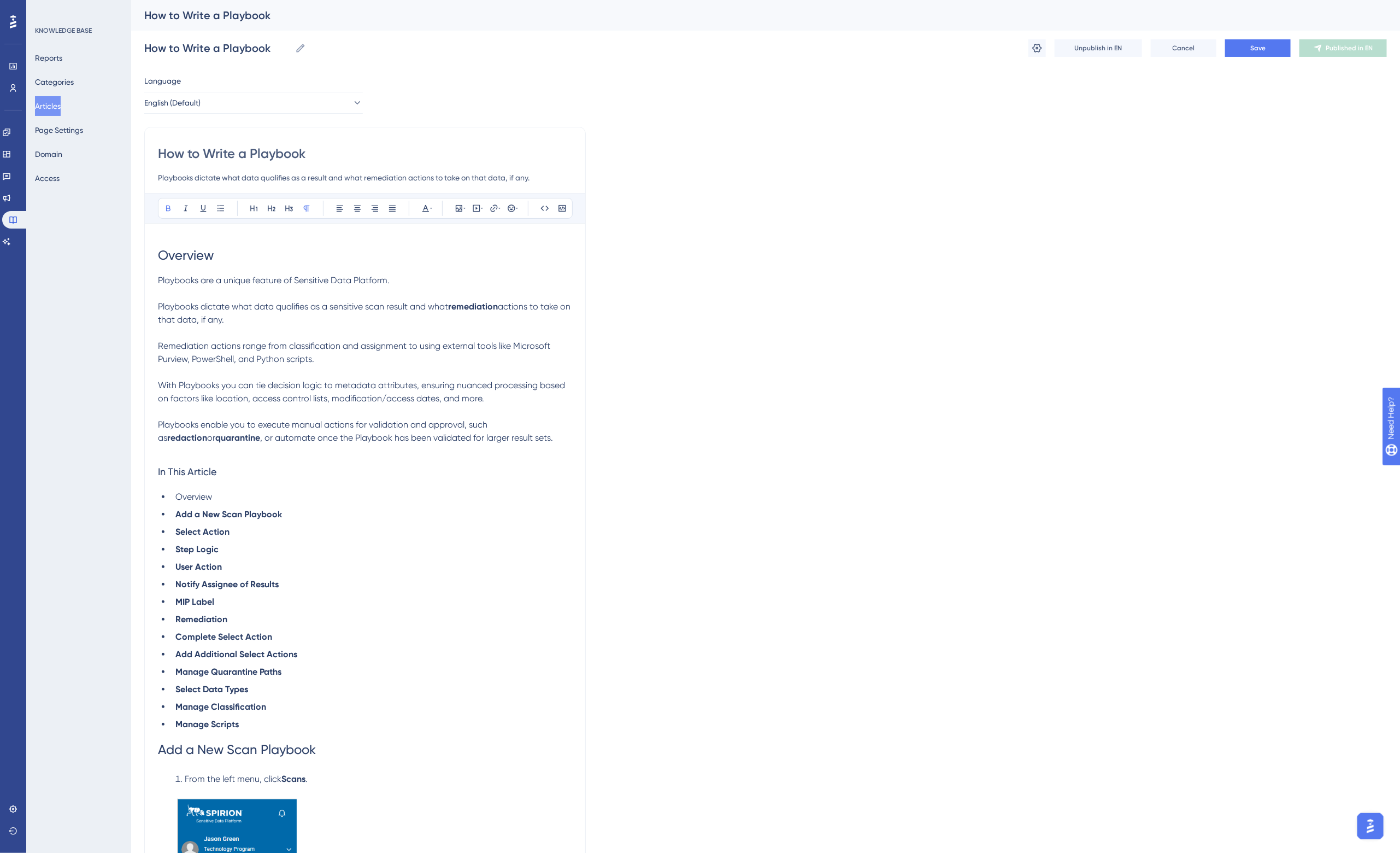
click at [265, 444] on p "Playbooks enable you to execute manual actions for validation and approval, suc…" at bounding box center [365, 431] width 414 height 26
click at [260, 439] on span ", or automate once the Playbook has been validated for larger result sets." at bounding box center [407, 437] width 293 height 11
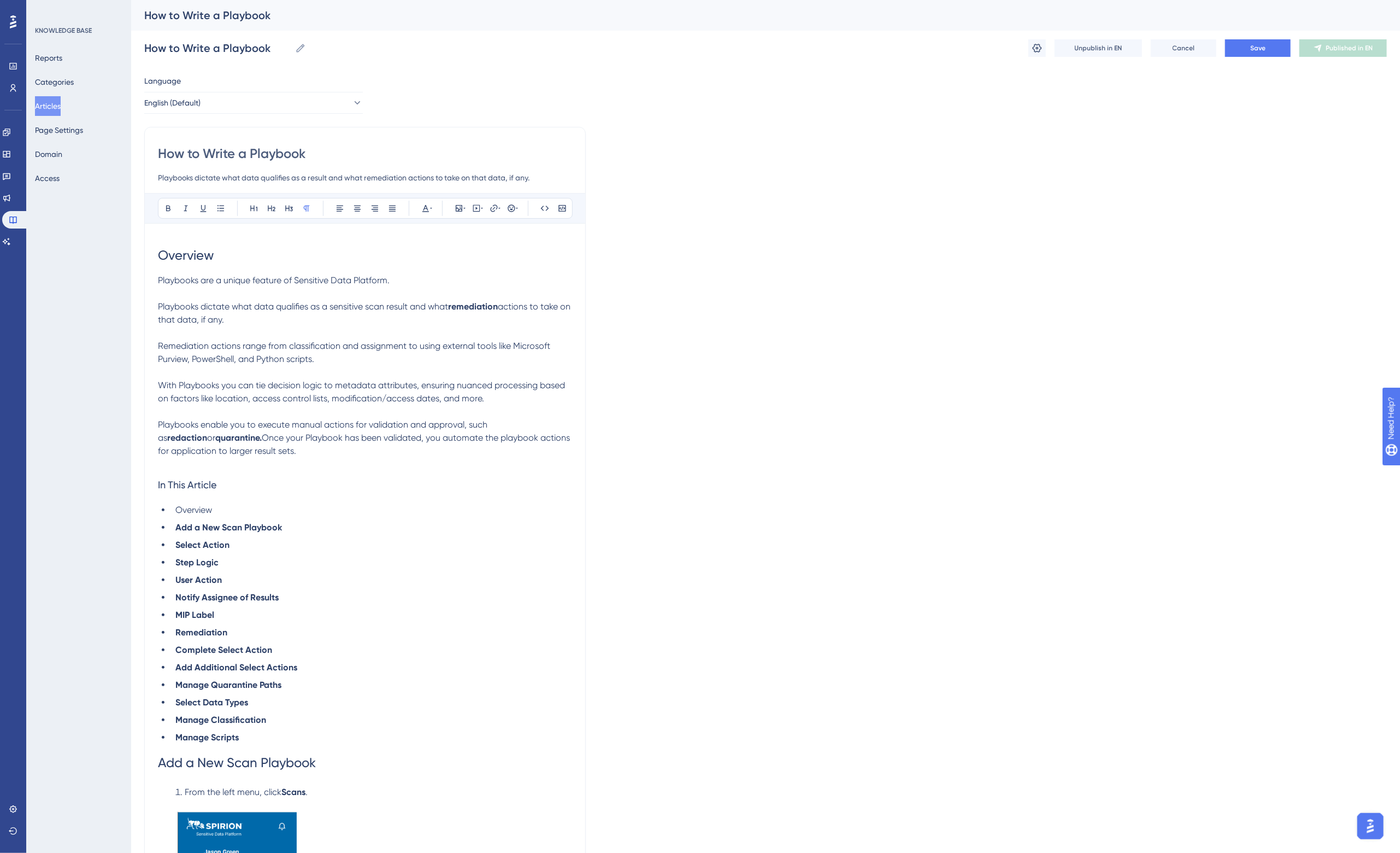
click at [239, 452] on span "Once your Playbook has been validated, you automate the playbook actions for ap…" at bounding box center [365, 444] width 414 height 24
click at [242, 452] on span "Once your Playbook has been validated, you automate the playbook actions for ap…" at bounding box center [365, 444] width 414 height 24
click at [272, 452] on span "Once your Playbook has been validated, you automate the playbook actions for ap…" at bounding box center [365, 444] width 414 height 24
click at [159, 255] on span "Overview" at bounding box center [186, 255] width 56 height 16
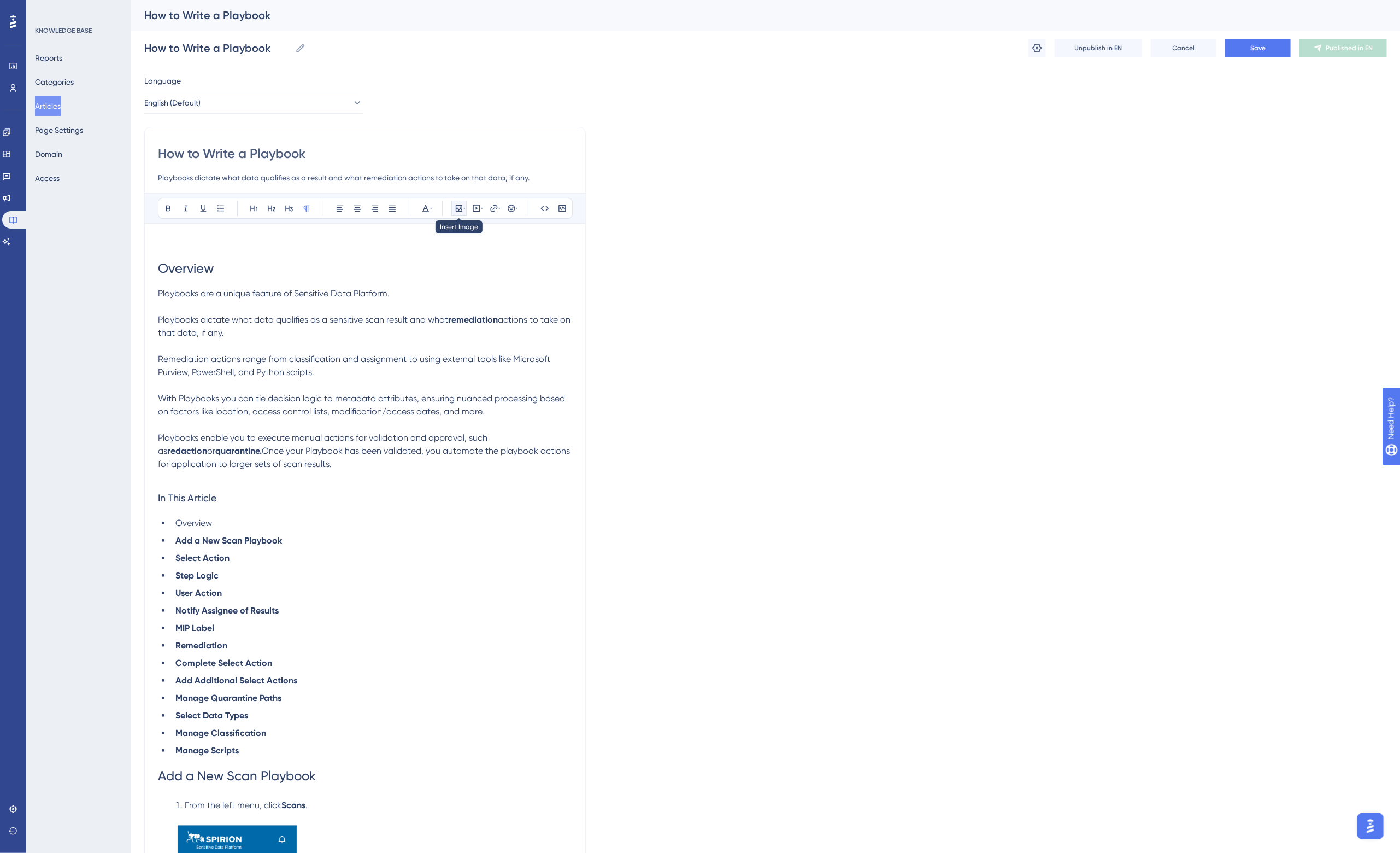
click at [463, 212] on icon at bounding box center [464, 208] width 2 height 9
click at [457, 255] on span "Upload Image" at bounding box center [465, 260] width 44 height 9
click at [198, 241] on p at bounding box center [365, 243] width 414 height 13
click at [461, 211] on icon at bounding box center [458, 208] width 9 height 9
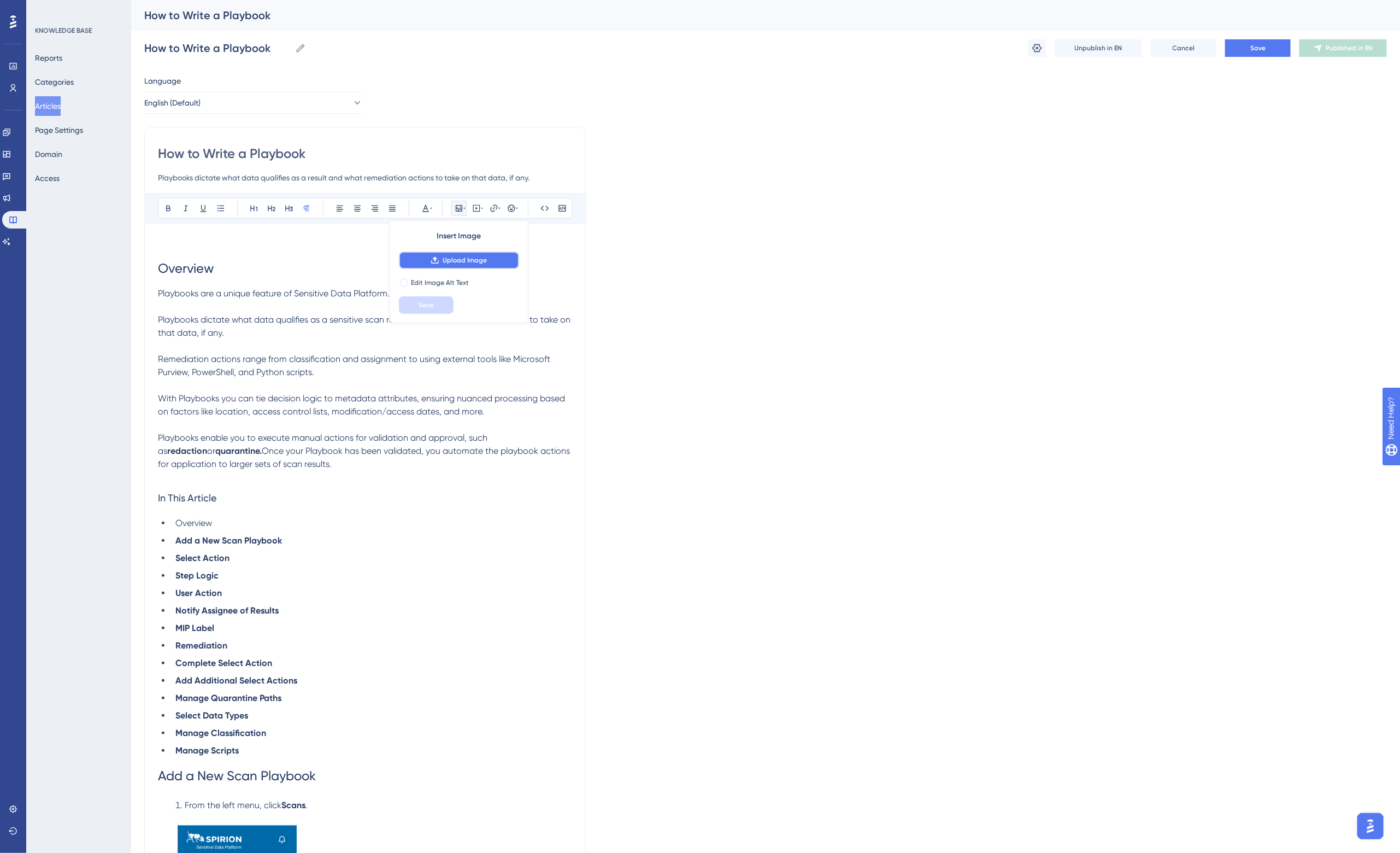
click at [467, 259] on span "Upload Image" at bounding box center [465, 260] width 44 height 9
click at [170, 244] on p at bounding box center [365, 243] width 414 height 13
click at [459, 206] on icon at bounding box center [458, 208] width 9 height 9
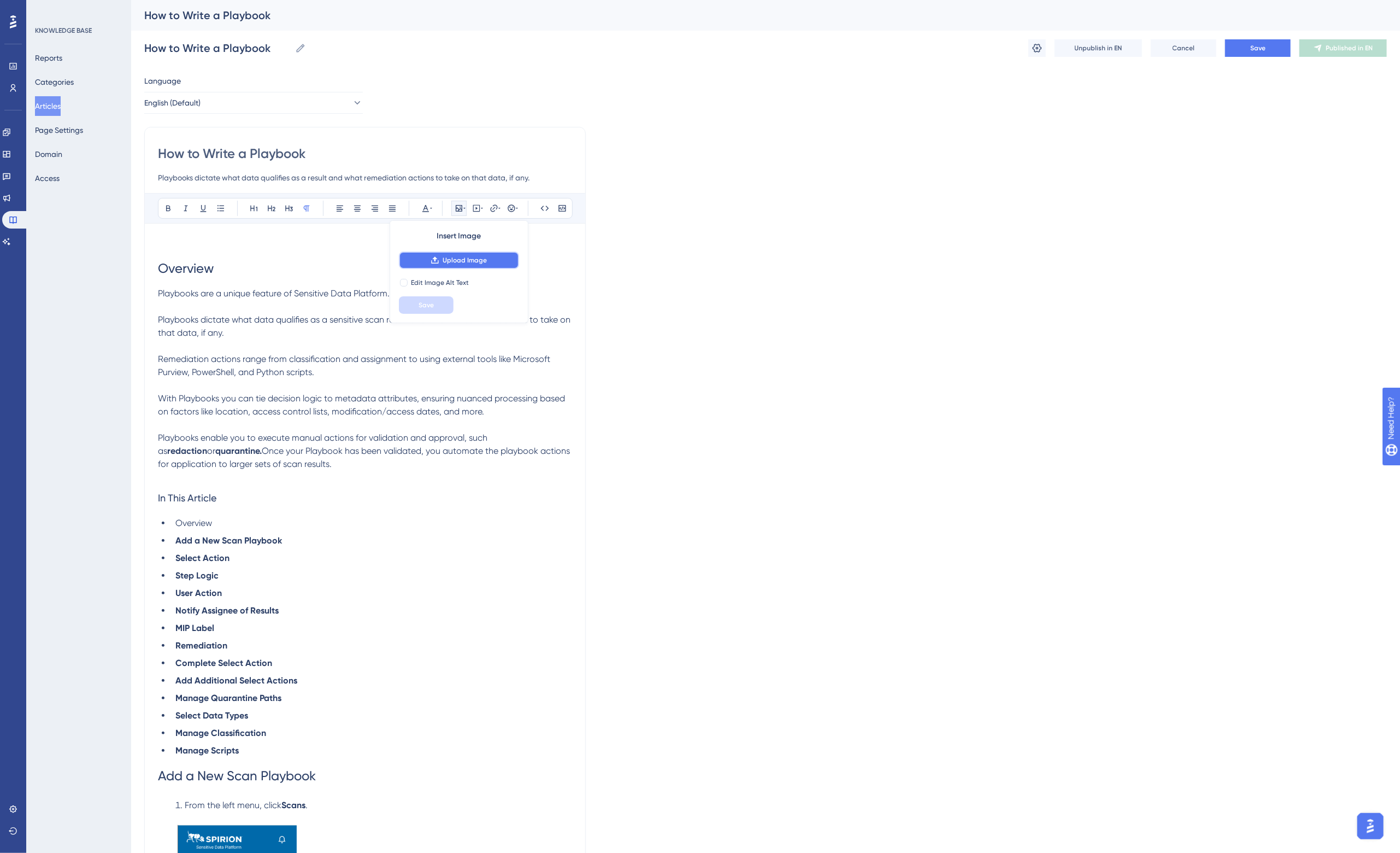
click at [459, 260] on span "Upload Image" at bounding box center [465, 260] width 44 height 9
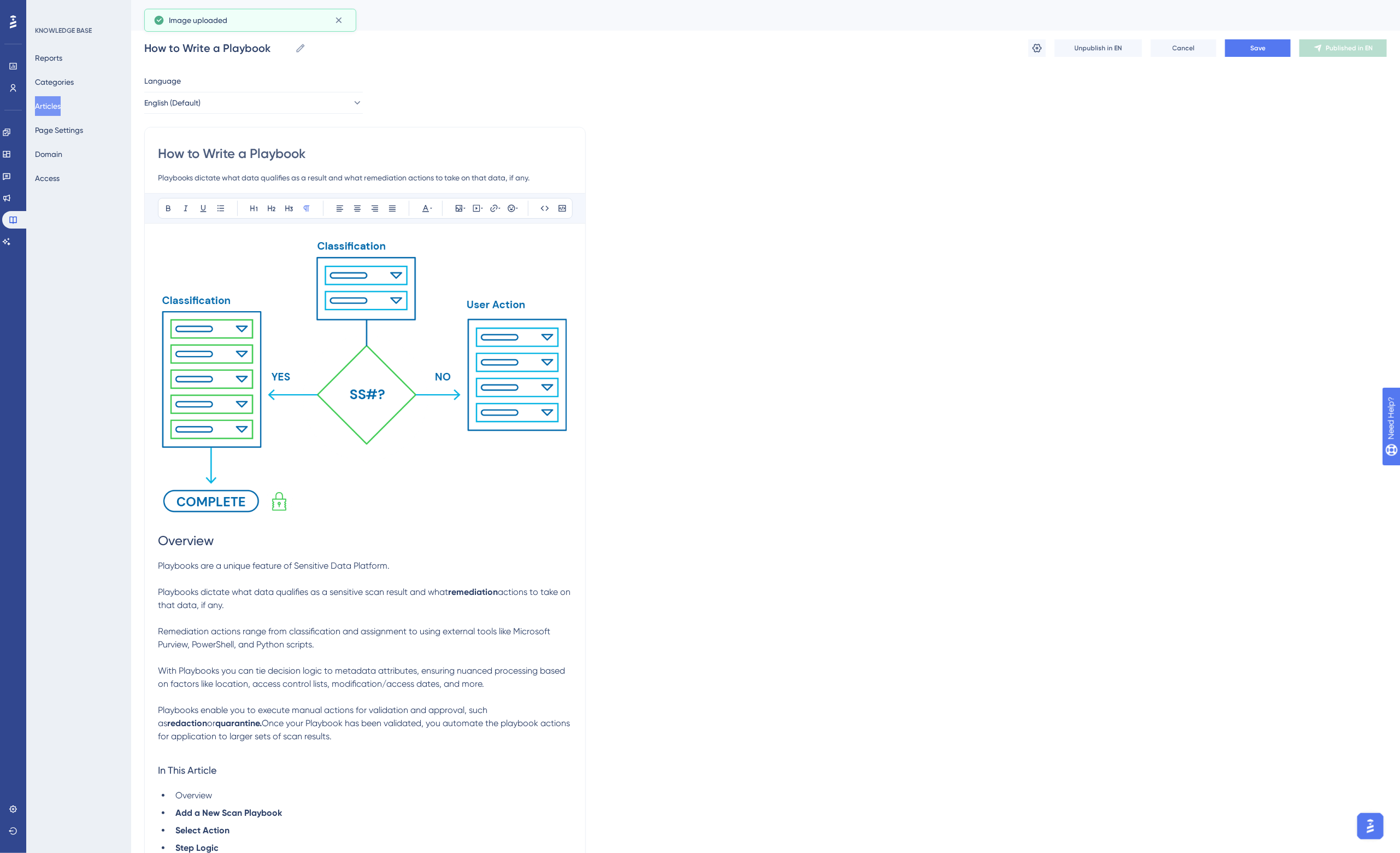
click at [350, 578] on p at bounding box center [365, 579] width 414 height 13
click at [1253, 47] on span "Save" at bounding box center [1258, 47] width 16 height 9
click at [1345, 47] on span "Publish in EN" at bounding box center [1349, 47] width 38 height 9
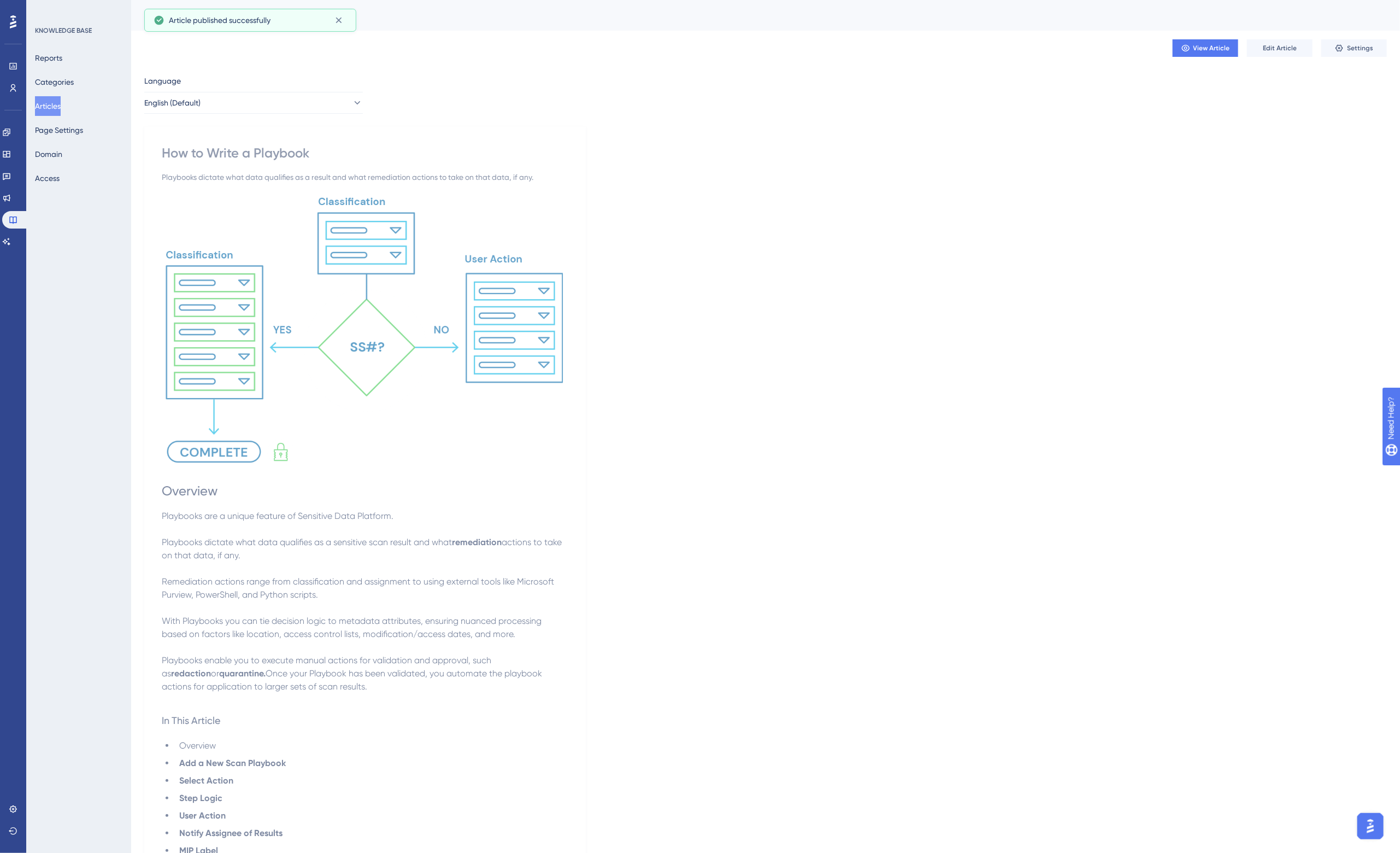
click at [58, 106] on button "Articles" at bounding box center [47, 106] width 25 height 20
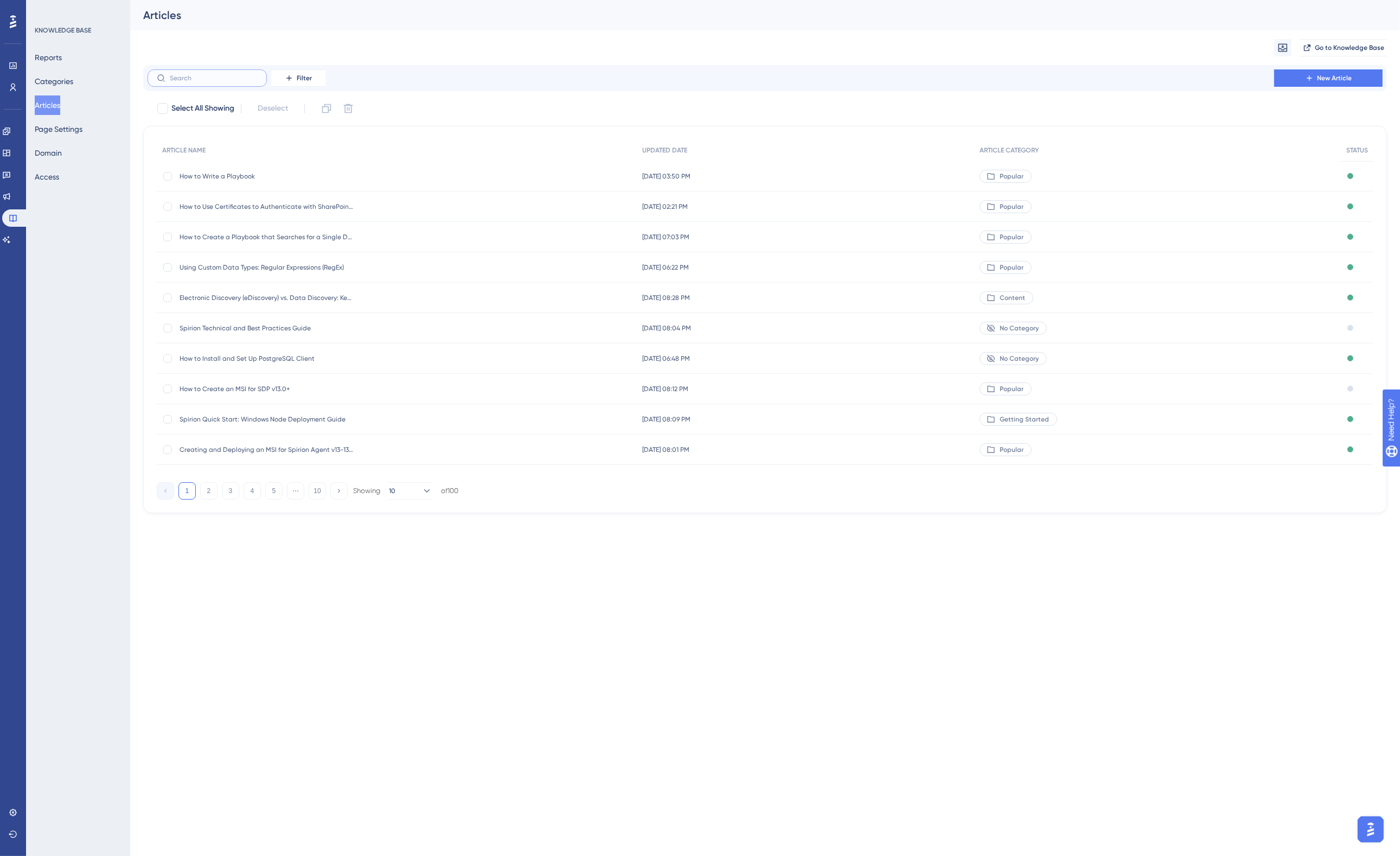
click at [198, 76] on input "text" at bounding box center [214, 77] width 88 height 7
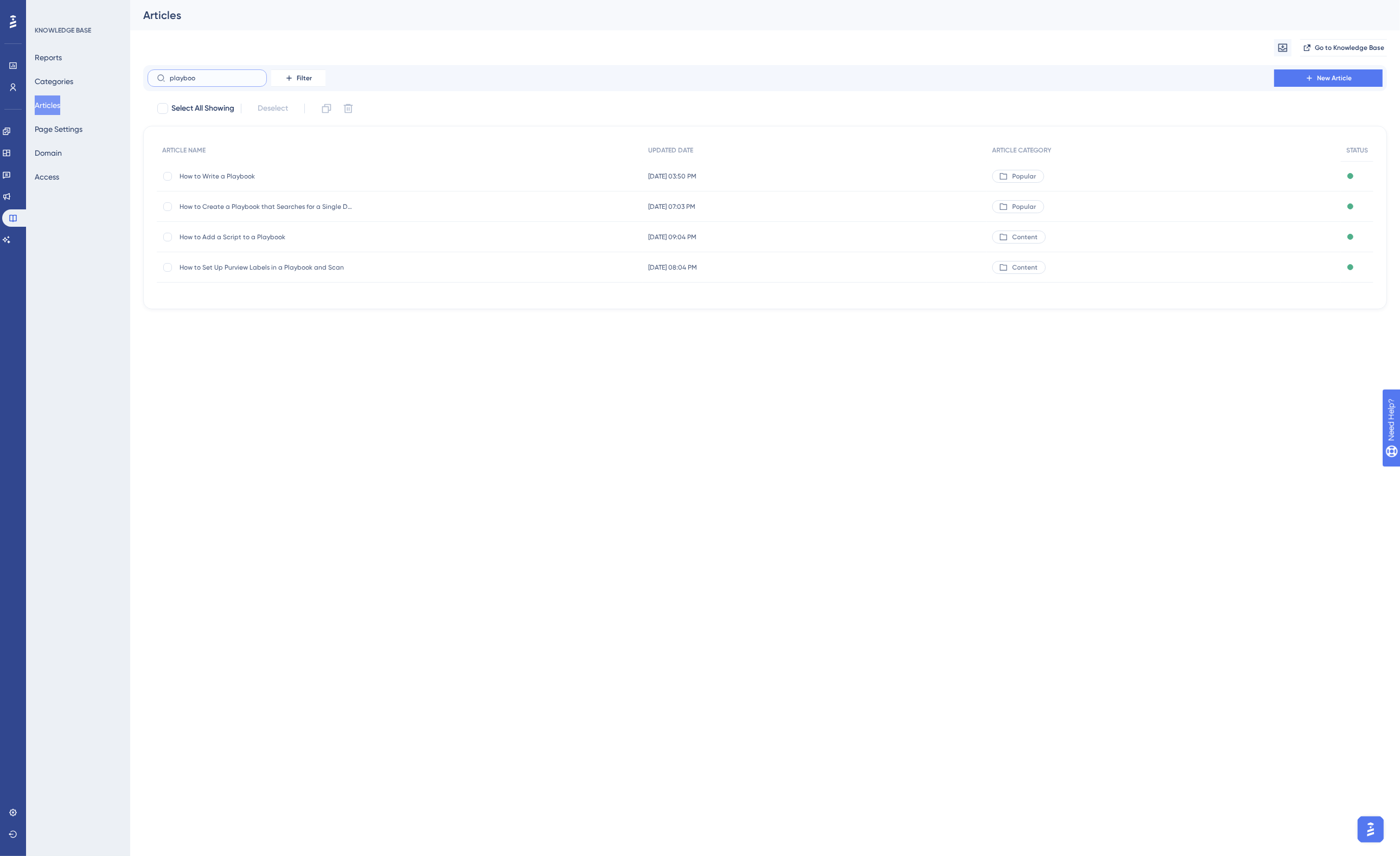
type input "playboo"
click at [267, 268] on span "How to Set Up Purview Labels in a Playbook and Scan" at bounding box center [267, 267] width 174 height 9
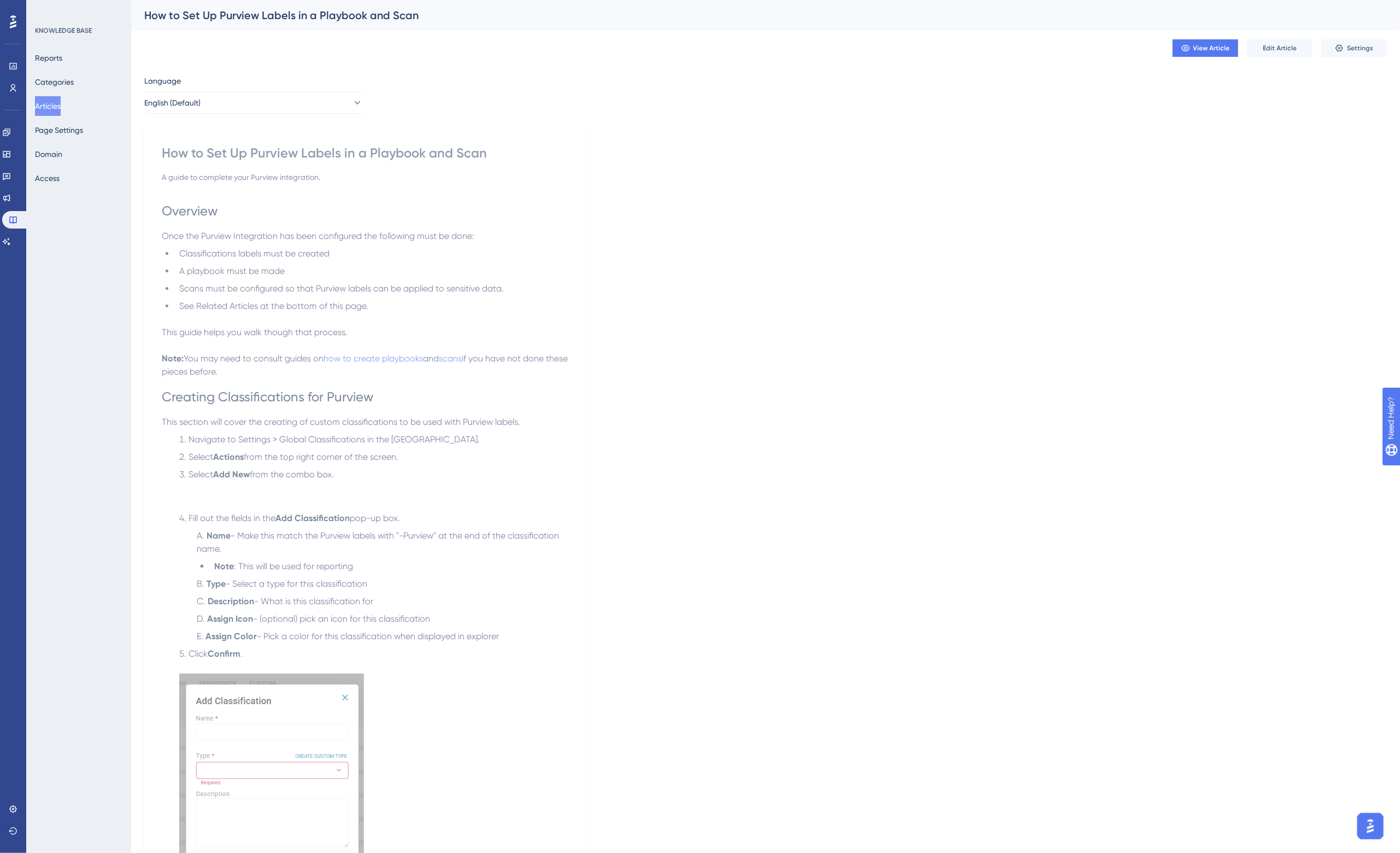
click at [397, 223] on h1 "Overview" at bounding box center [365, 210] width 407 height 37
click at [11, 237] on icon at bounding box center [7, 241] width 9 height 9
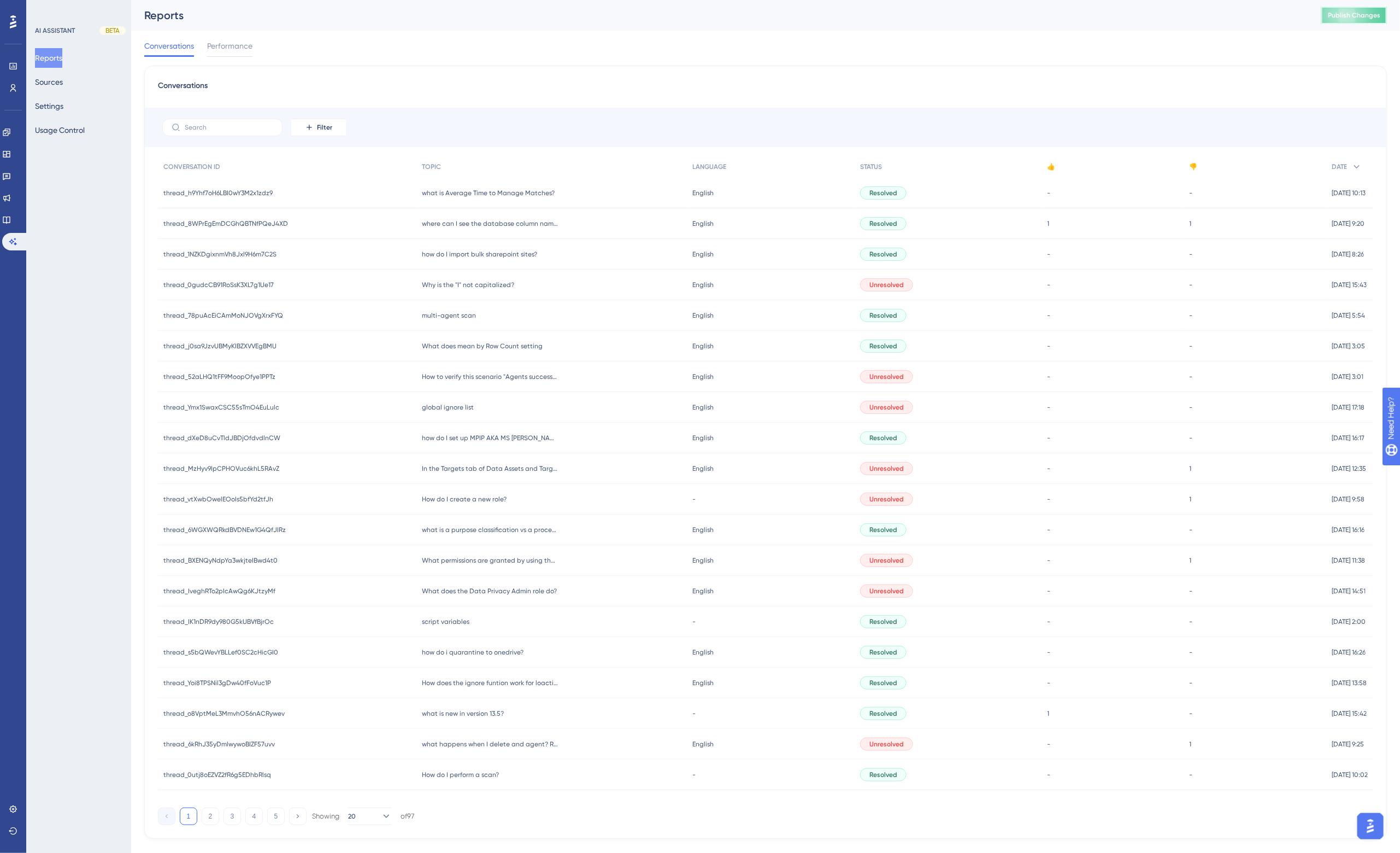
click at [1356, 14] on span "Publish Changes" at bounding box center [1354, 15] width 52 height 9
click at [11, 136] on icon at bounding box center [7, 132] width 9 height 9
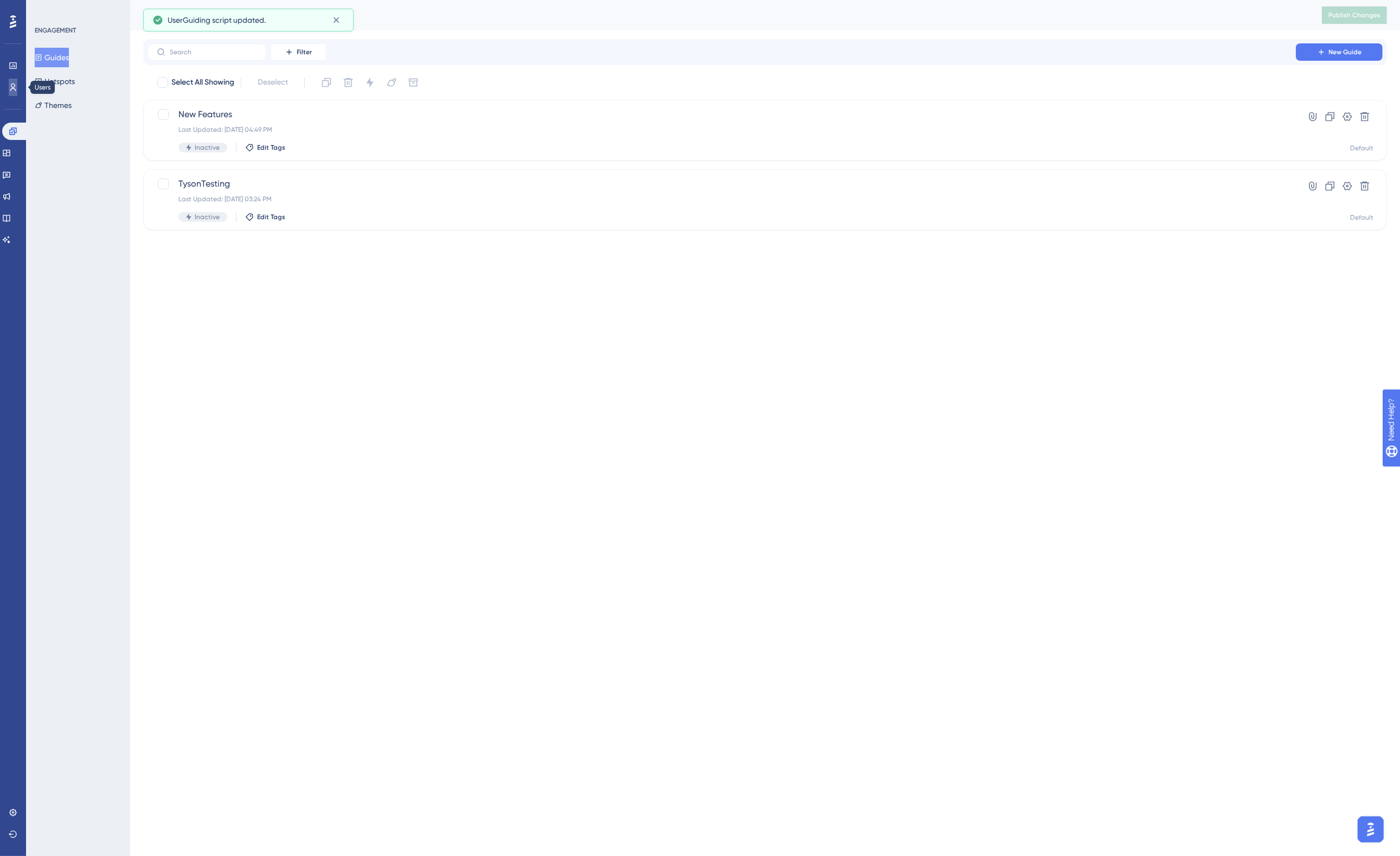
click at [14, 90] on icon at bounding box center [13, 87] width 9 height 9
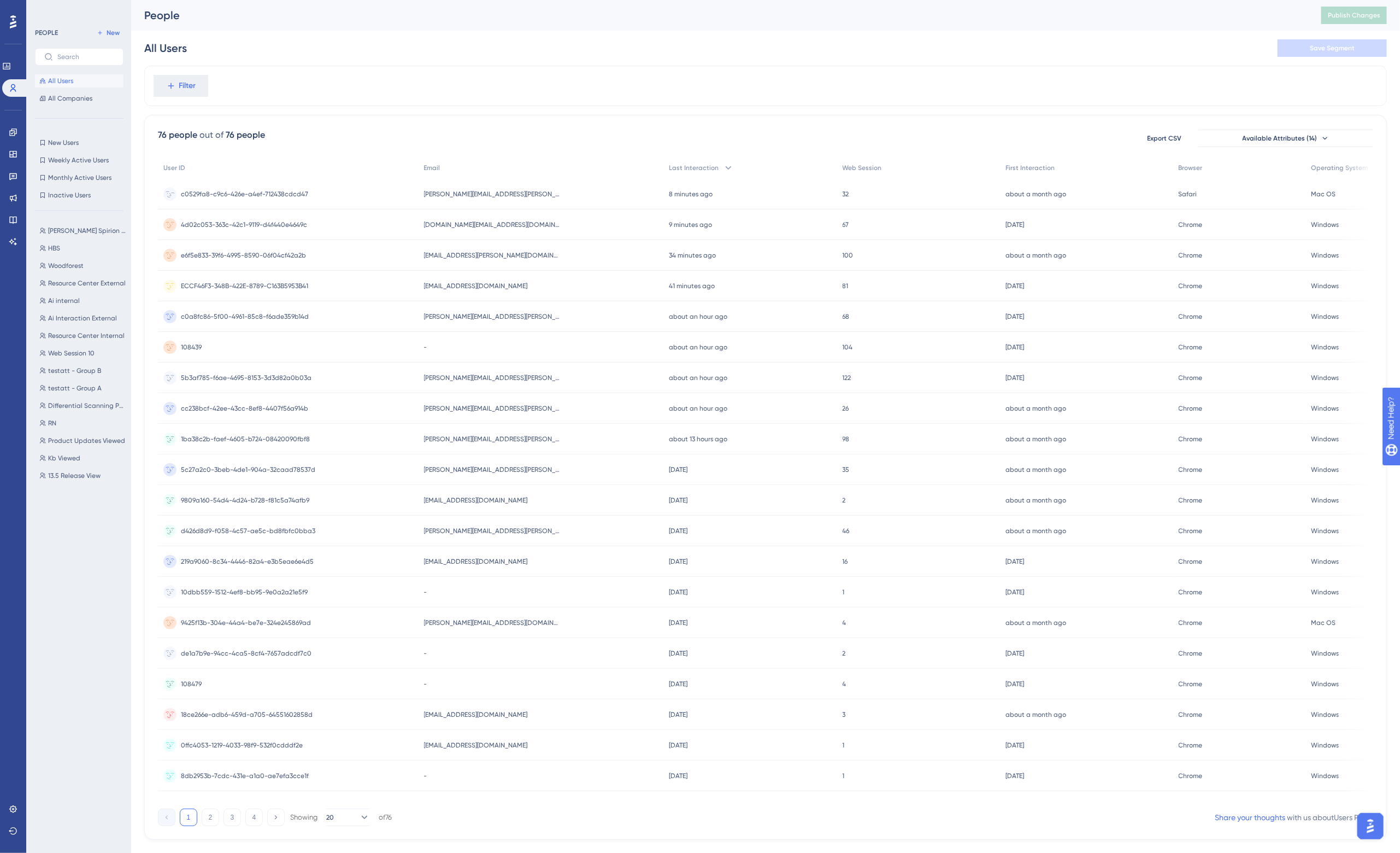
click at [524, 195] on span "[PERSON_NAME][EMAIL_ADDRESS][PERSON_NAME][DOMAIN_NAME]" at bounding box center [492, 194] width 137 height 9
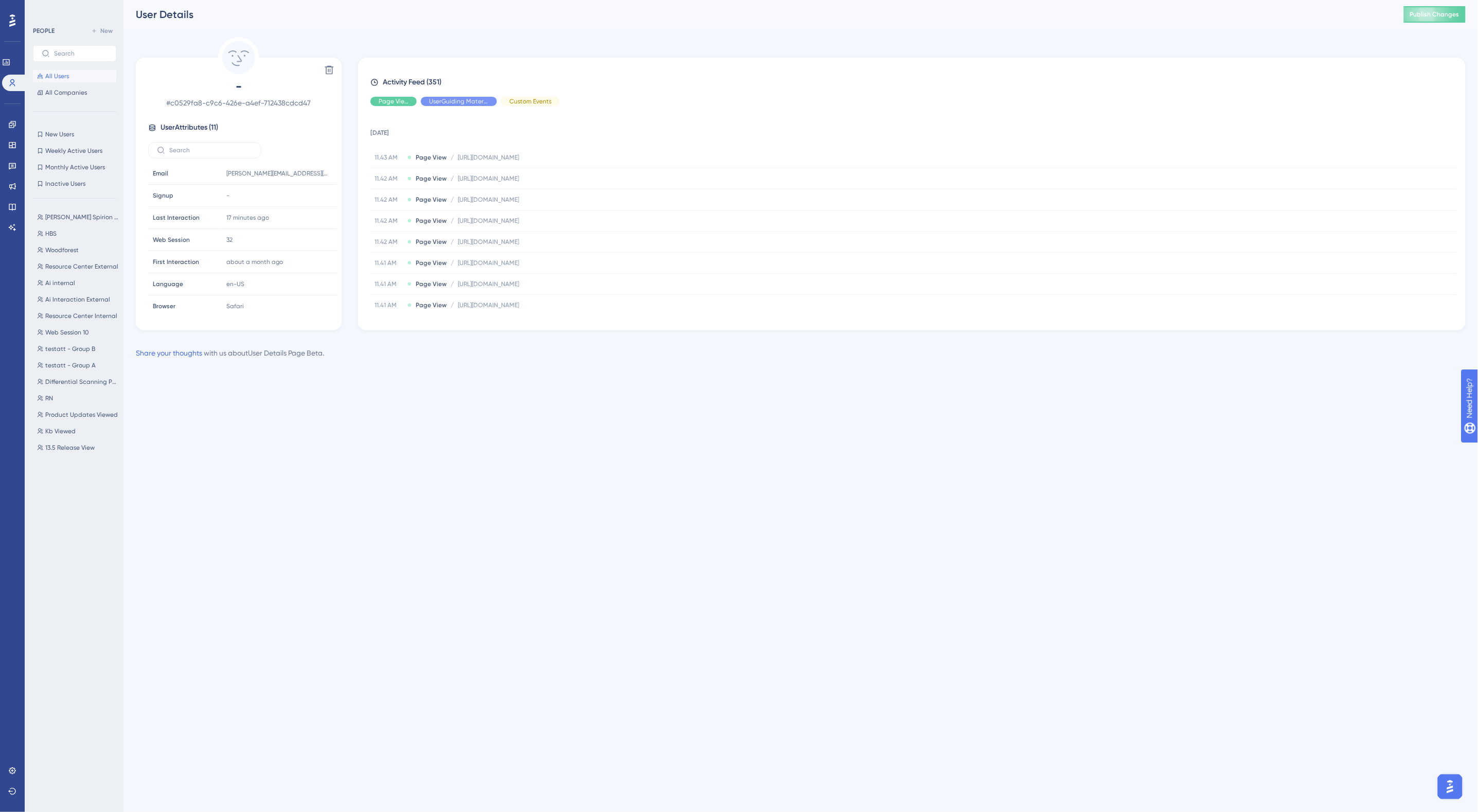
click at [615, 48] on div "Delete - # c0529fa8-c9c6-426e-a4ef-712438cdcd47 User Attributes ( 11 ) Email Em…" at bounding box center [801, 183] width 1330 height 294
click at [1327, 18] on button "Publish Changes" at bounding box center [1435, 14] width 62 height 16
